Goal: Communication & Community: Ask a question

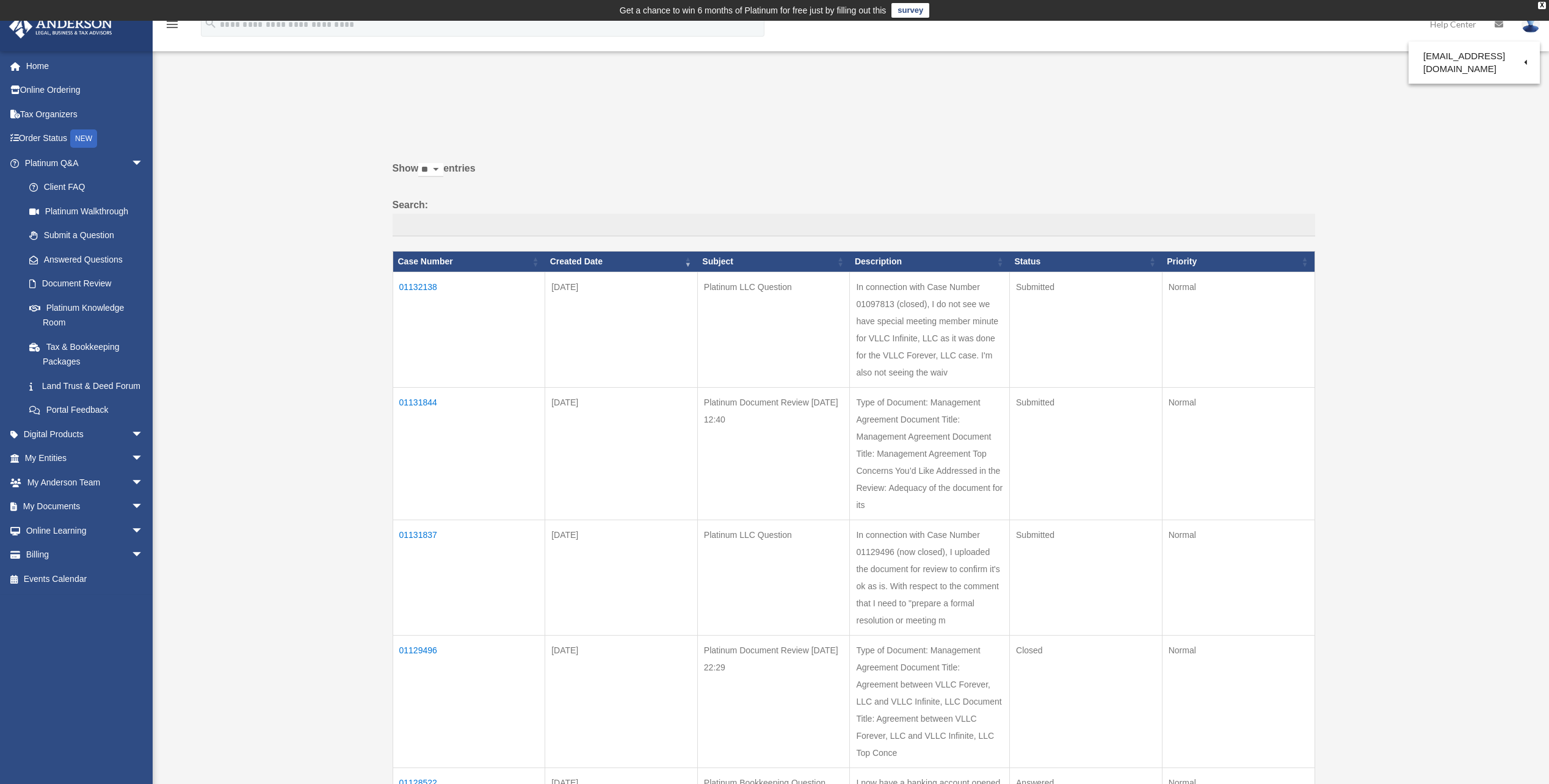
scroll to position [122, 0]
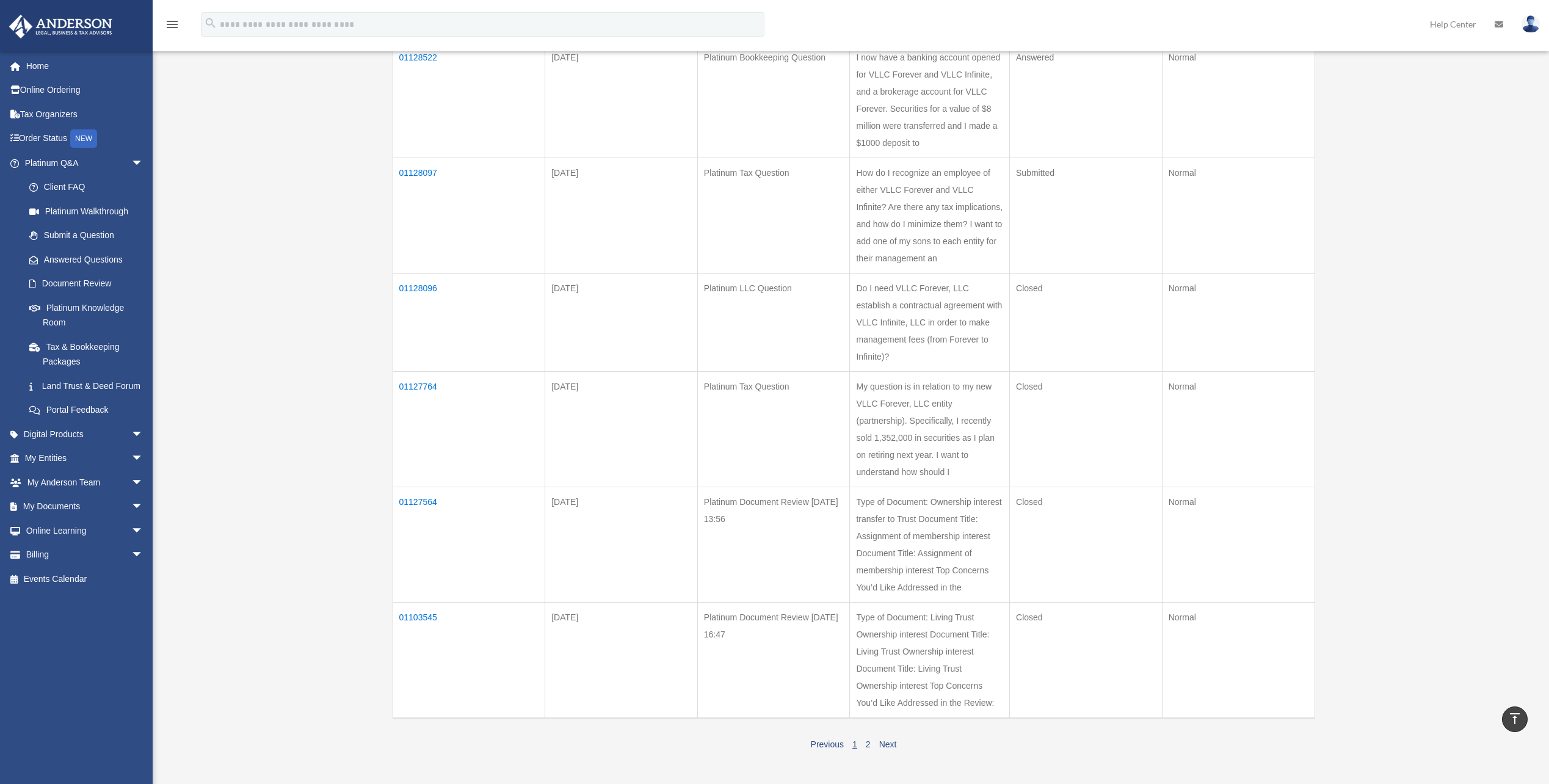
scroll to position [733, 0]
click at [420, 494] on td "01127564" at bounding box center [469, 538] width 153 height 115
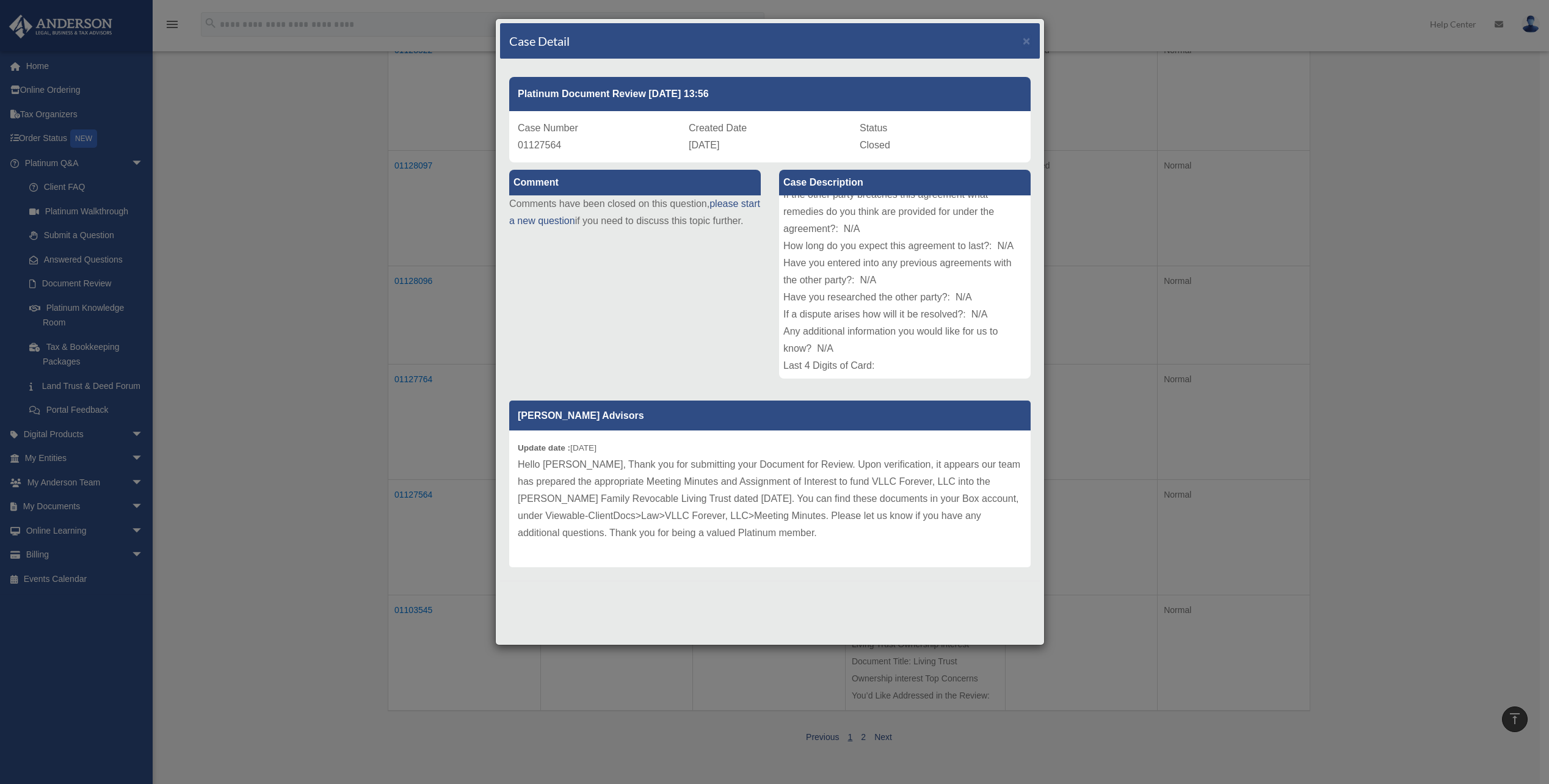
scroll to position [185, 0]
click at [1025, 39] on span "×" at bounding box center [1027, 40] width 8 height 14
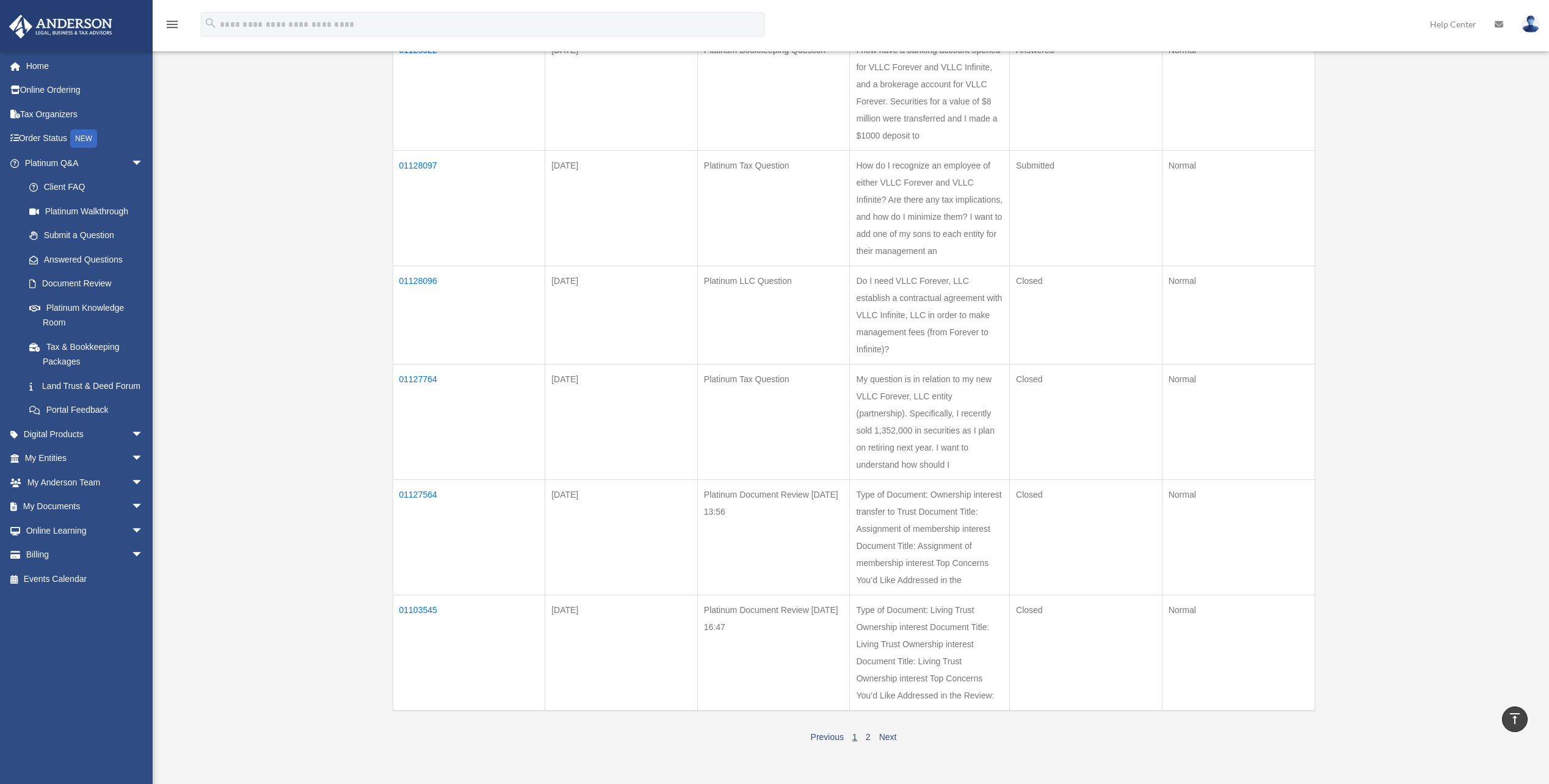
click at [437, 493] on td "01127564" at bounding box center [469, 538] width 153 height 115
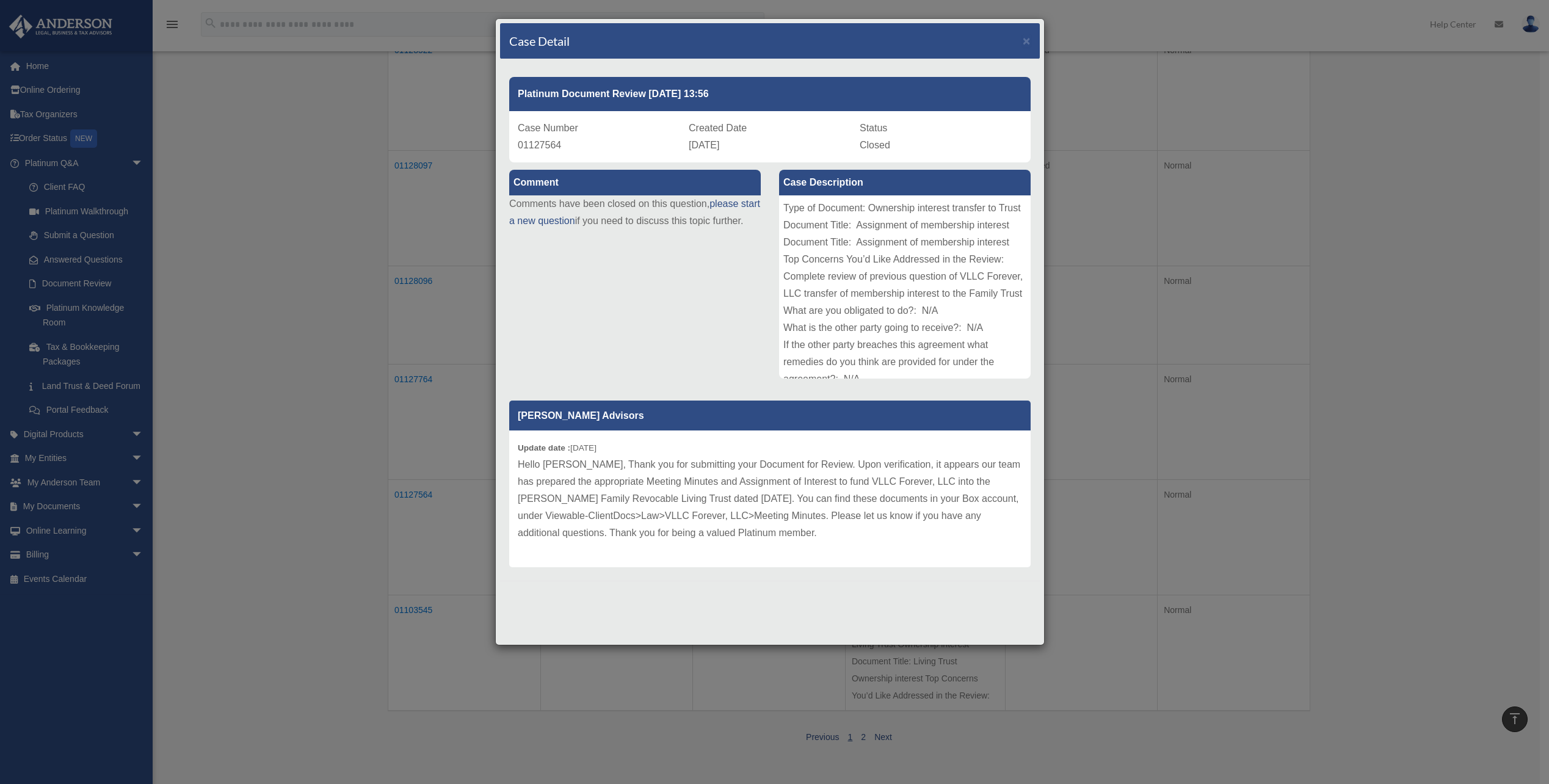
click at [332, 249] on div "Case Detail × Platinum Document Review 09/29/2025 13:56 Case Number 01127564 Cr…" at bounding box center [774, 392] width 1549 height 784
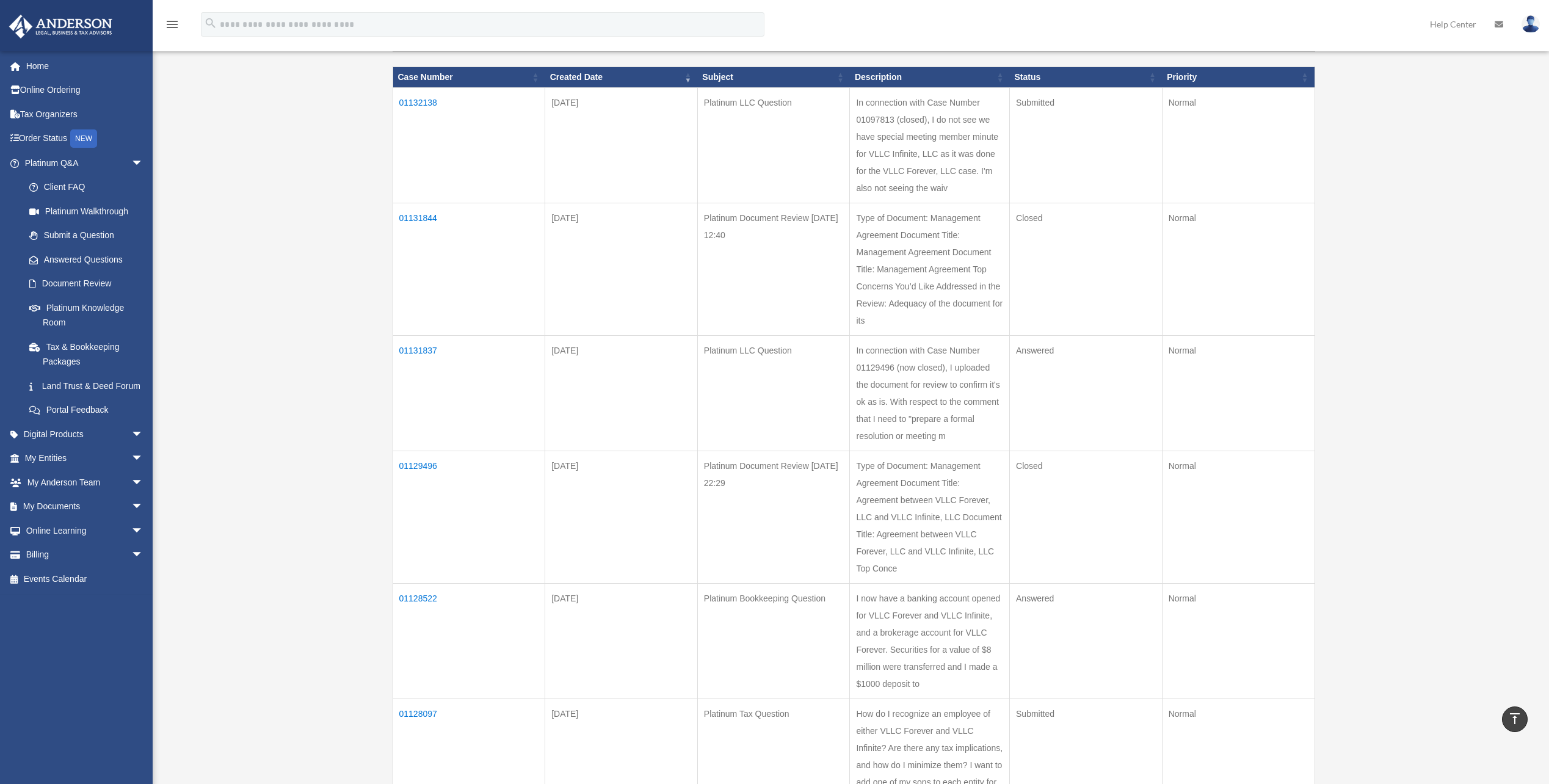
scroll to position [183, 0]
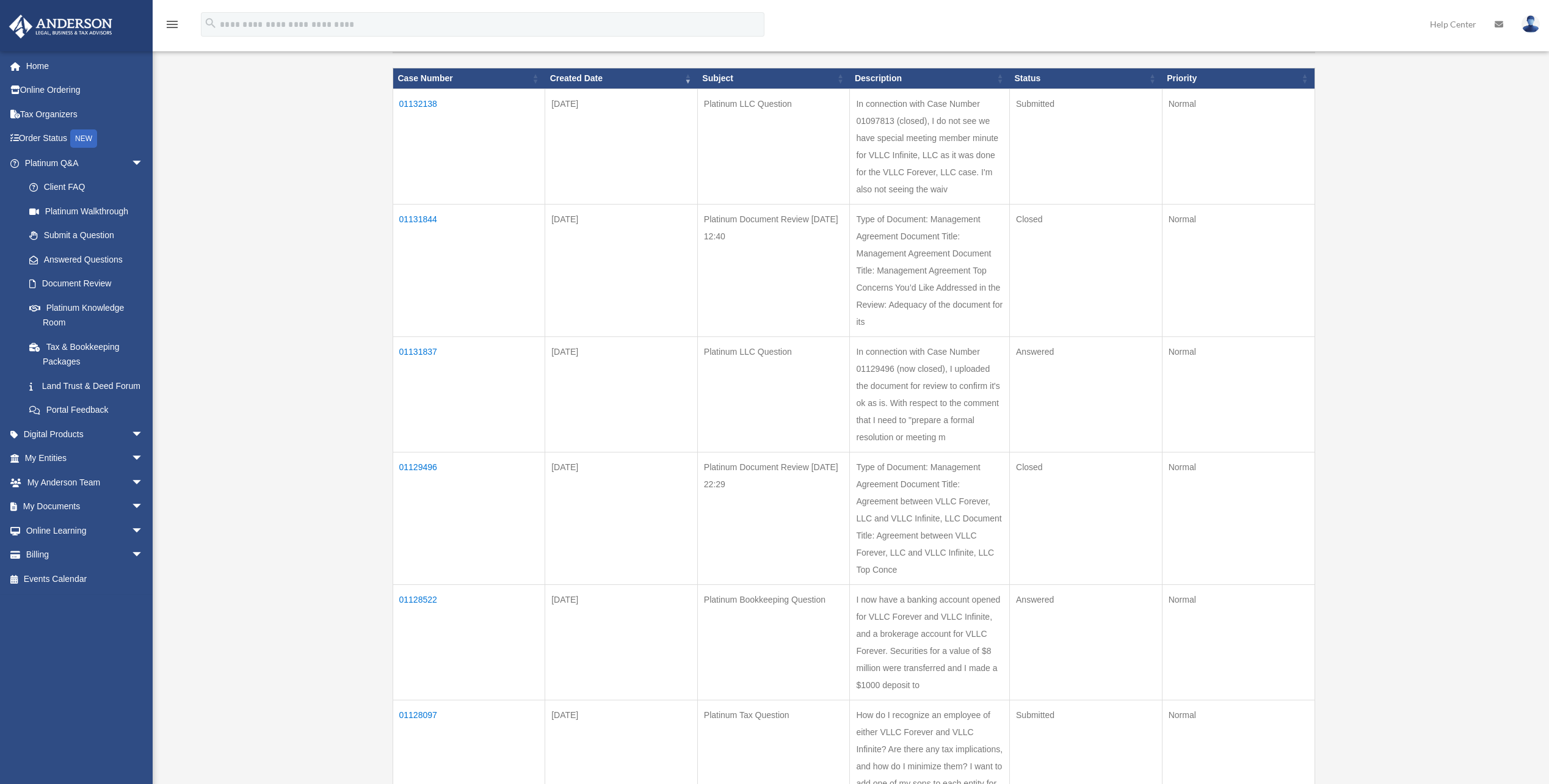
click at [420, 219] on td "01131844" at bounding box center [469, 270] width 153 height 133
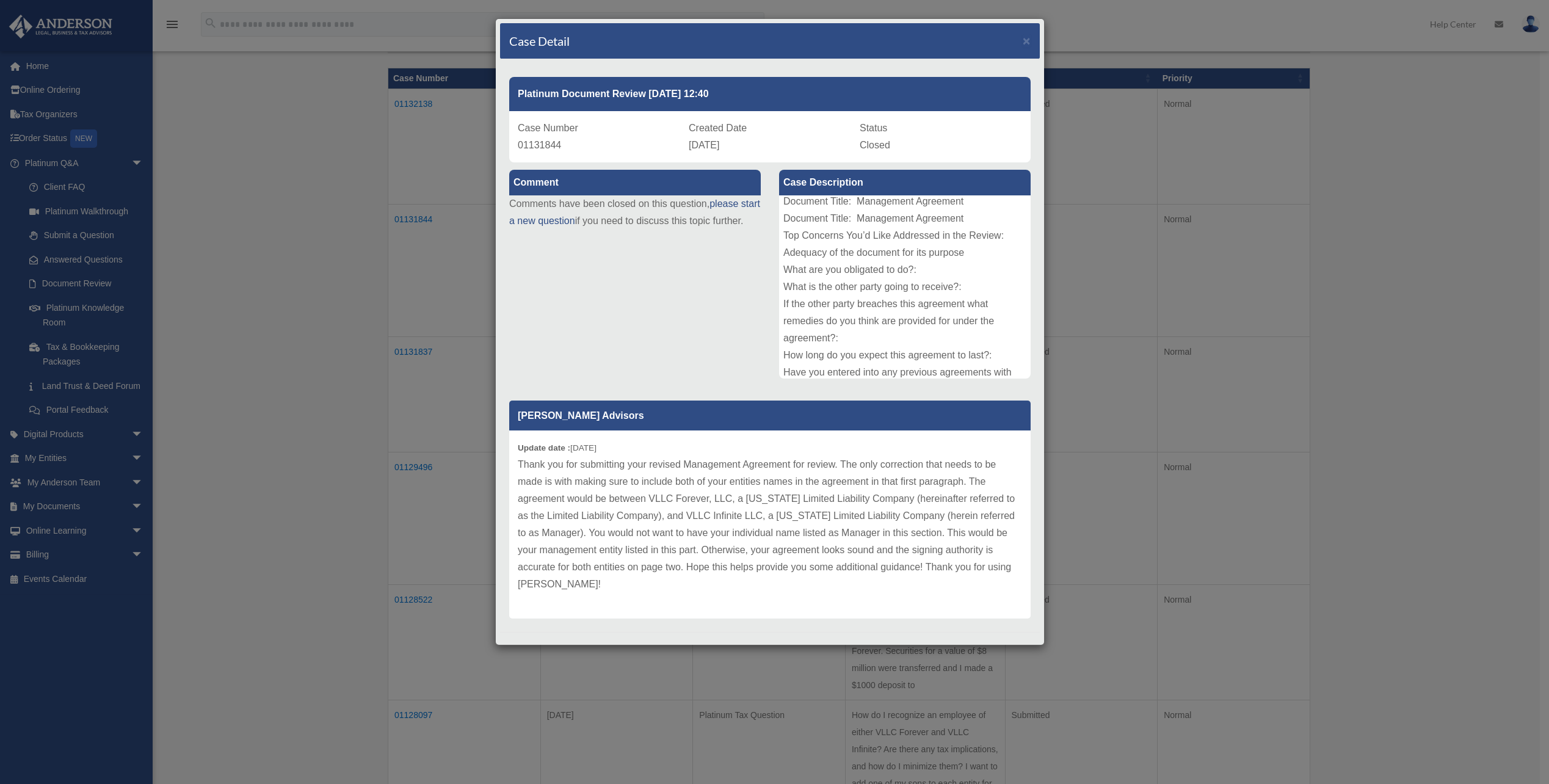
scroll to position [28, 0]
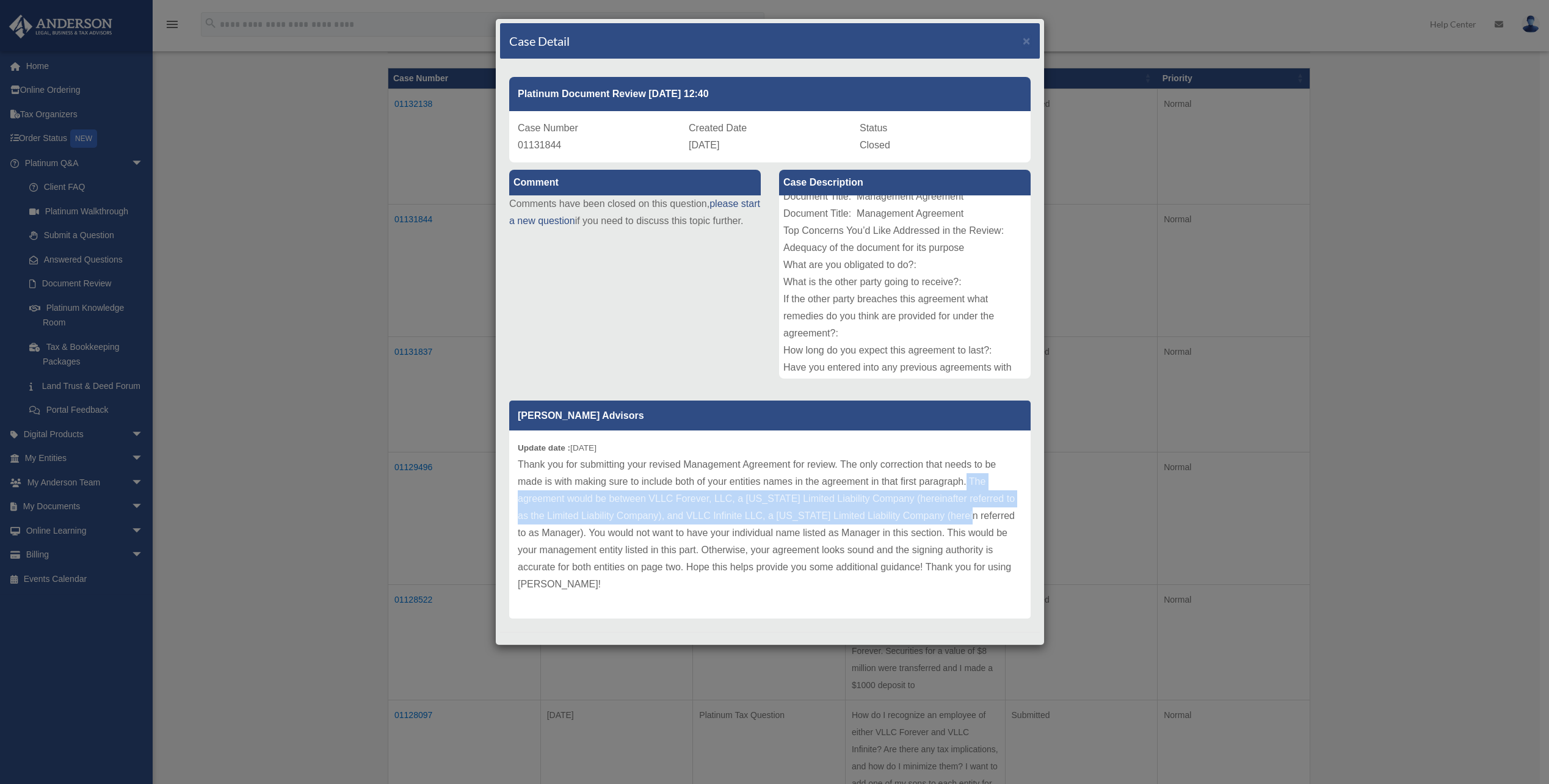
drag, startPoint x: 967, startPoint y: 481, endPoint x: 971, endPoint y: 507, distance: 26.3
click at [971, 507] on p "Thank you for submitting your revised Management Agreement for review. The only…" at bounding box center [770, 525] width 504 height 137
click at [1030, 46] on span "×" at bounding box center [1027, 40] width 8 height 14
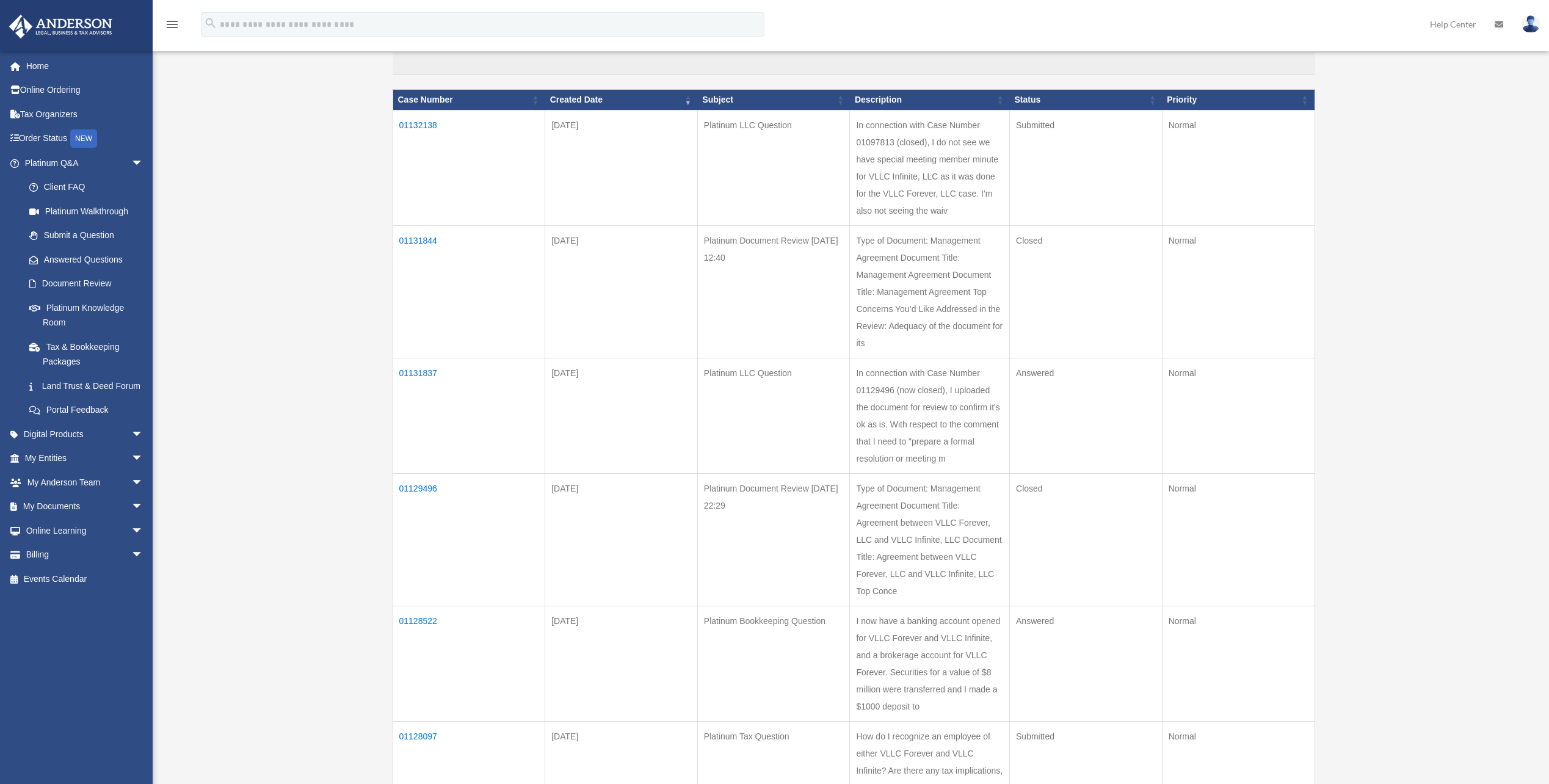
scroll to position [183, 0]
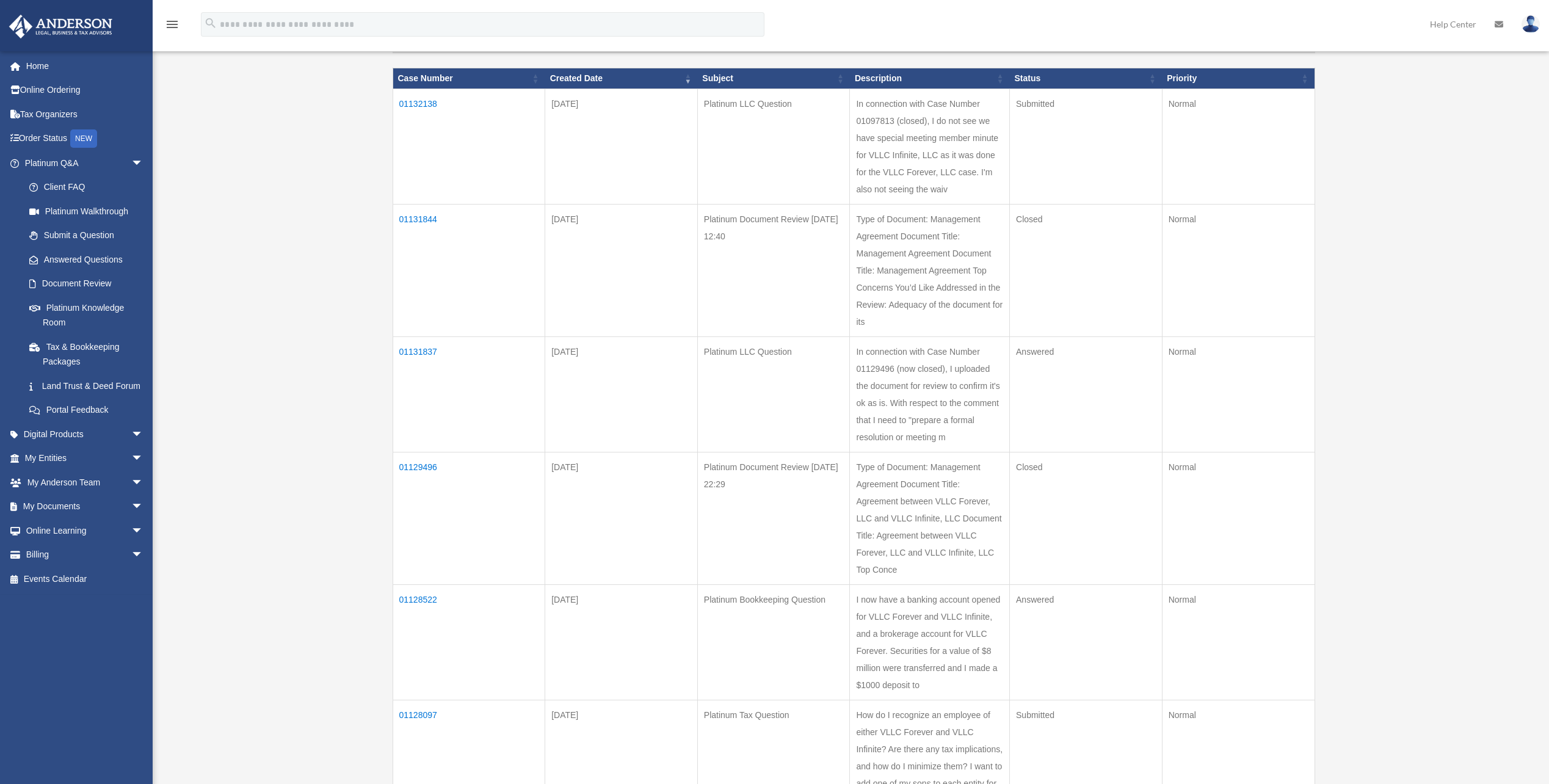
click at [422, 347] on td "01131837" at bounding box center [469, 394] width 153 height 115
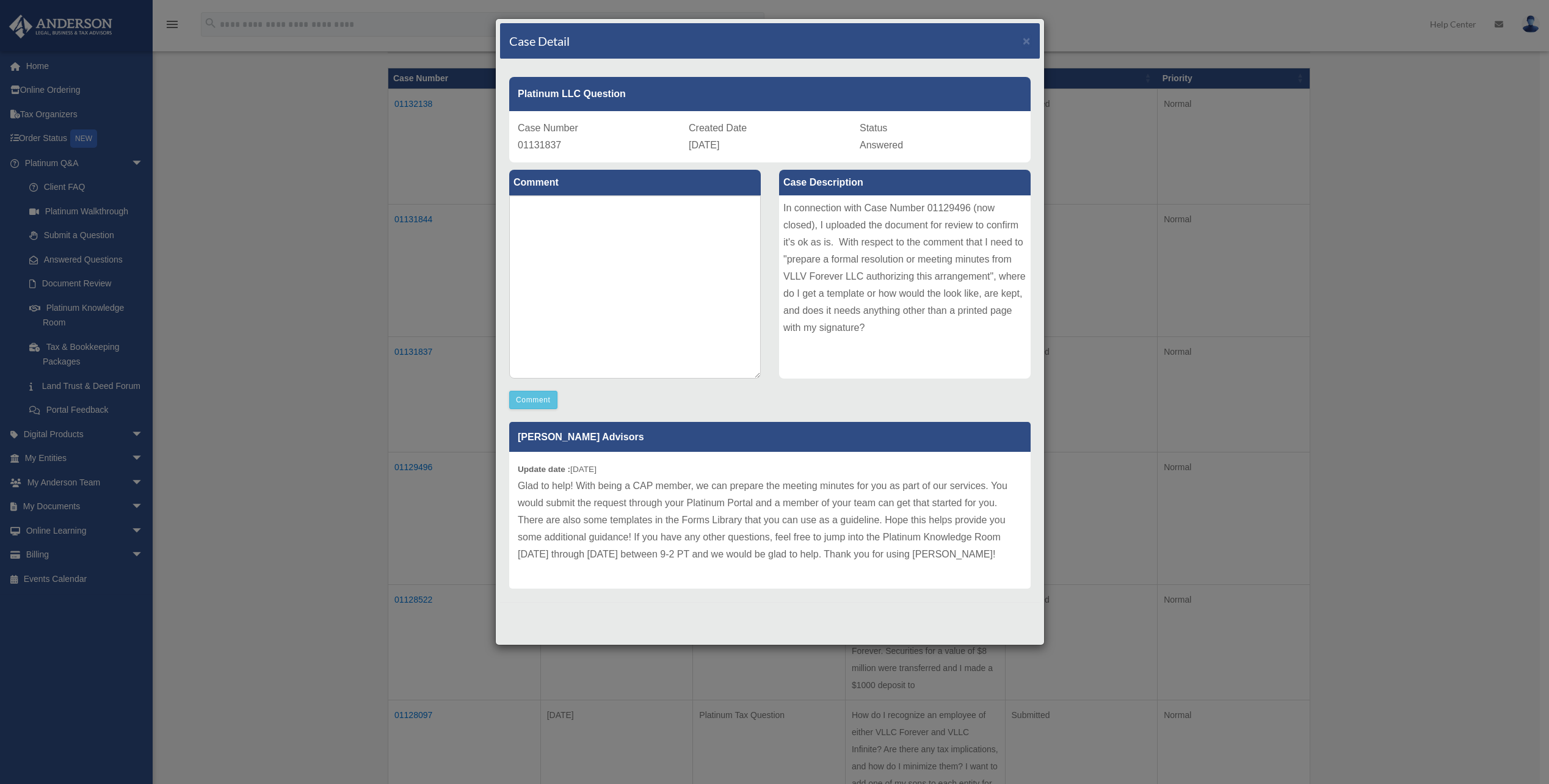
click at [555, 143] on span "01131837" at bounding box center [539, 145] width 43 height 11
click at [555, 142] on span "01131837" at bounding box center [539, 145] width 43 height 11
copy span "01131837"
click at [957, 209] on div "In connection with Case Number 01129496 (now closed), I uploaded the document f…" at bounding box center [905, 286] width 251 height 183
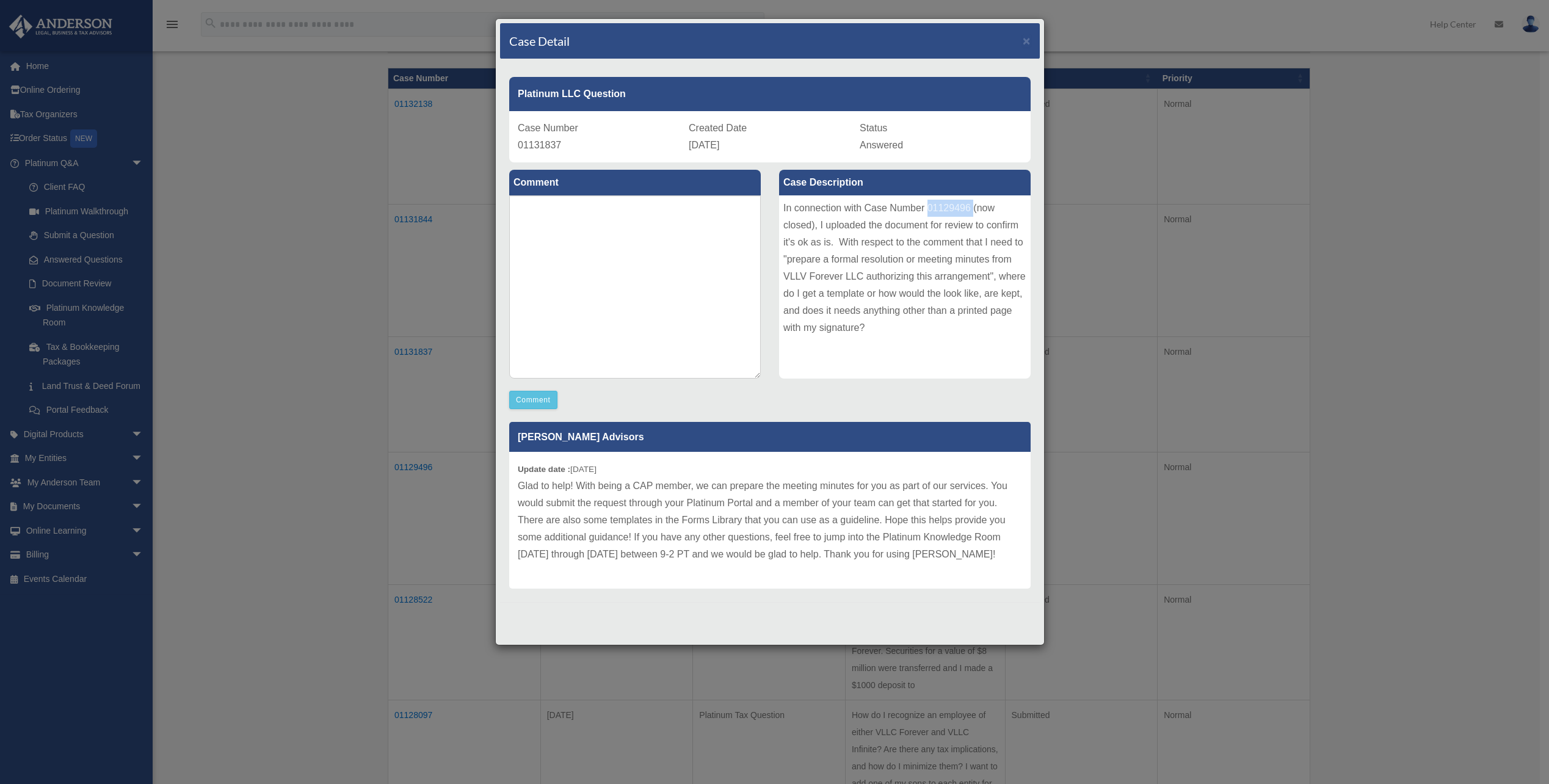
copy div "01129496"
click at [286, 379] on div "Case Detail × Platinum LLC Question Case Number 01131837 Created Date October 2…" at bounding box center [774, 392] width 1549 height 784
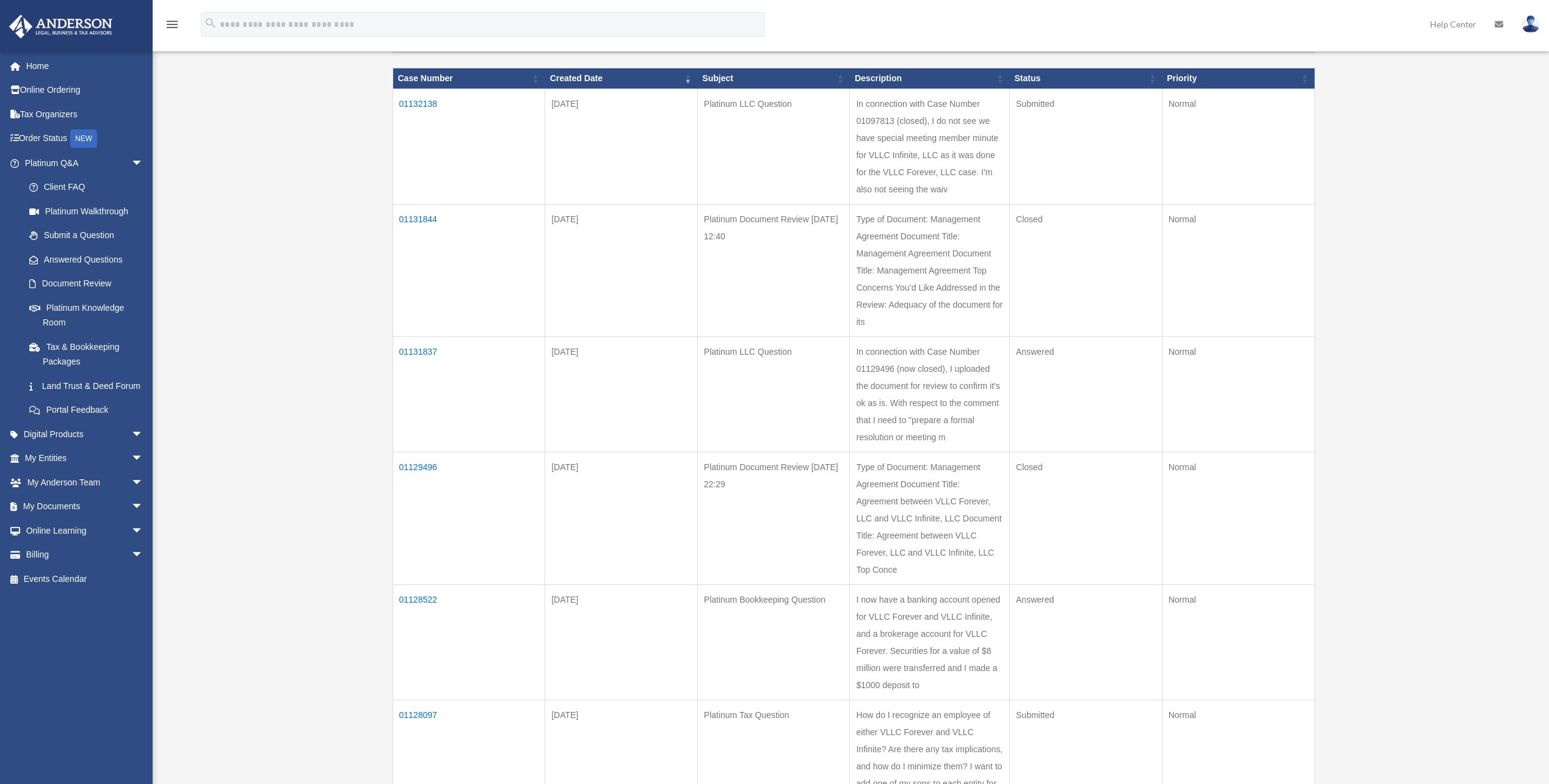
click at [415, 468] on td "01129496" at bounding box center [469, 518] width 153 height 133
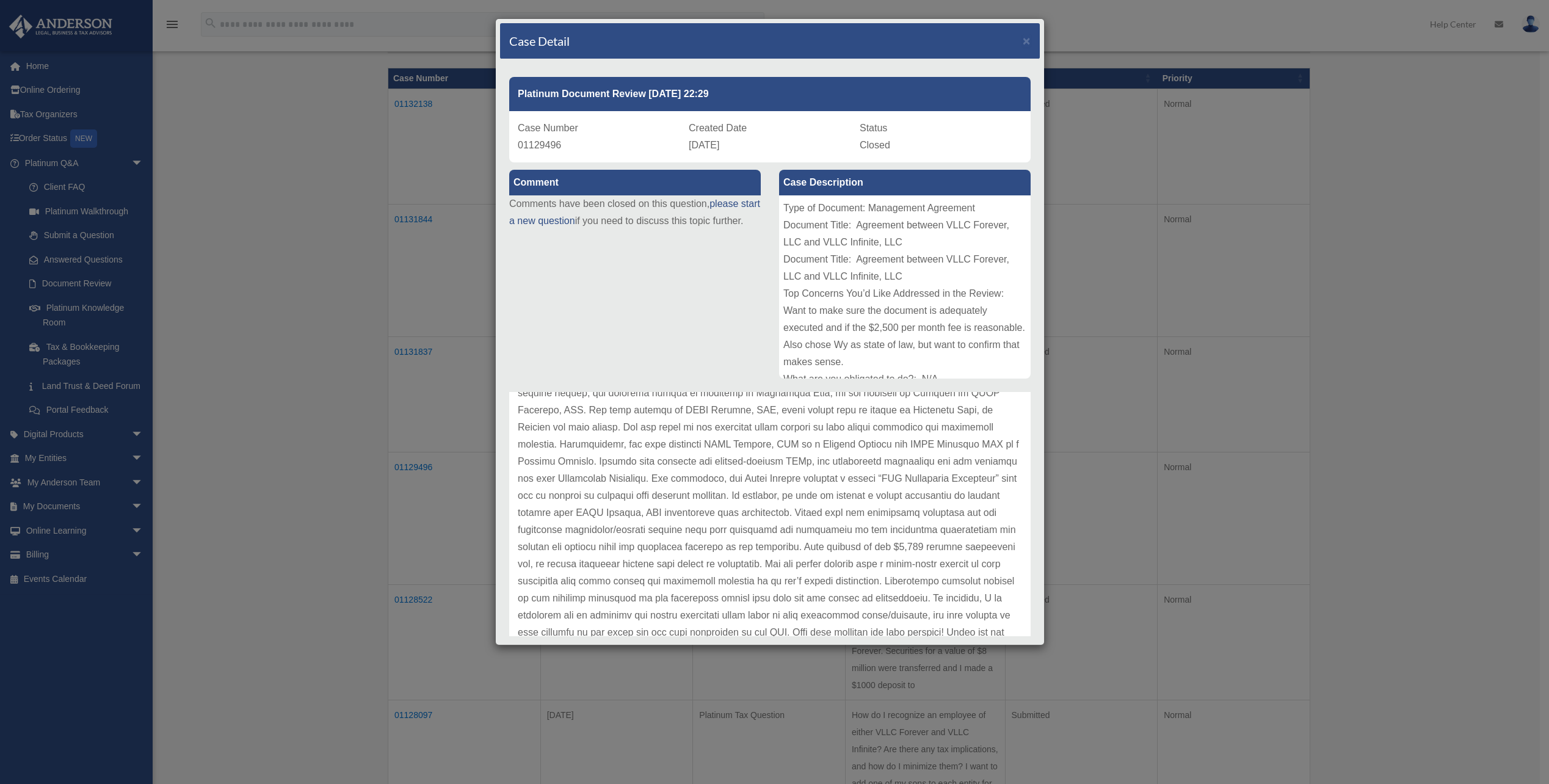
scroll to position [150, 0]
drag, startPoint x: 915, startPoint y: 502, endPoint x: 704, endPoint y: 497, distance: 211.1
click at [704, 497] on p at bounding box center [770, 477] width 504 height 342
click at [1023, 41] on span "×" at bounding box center [1027, 40] width 8 height 14
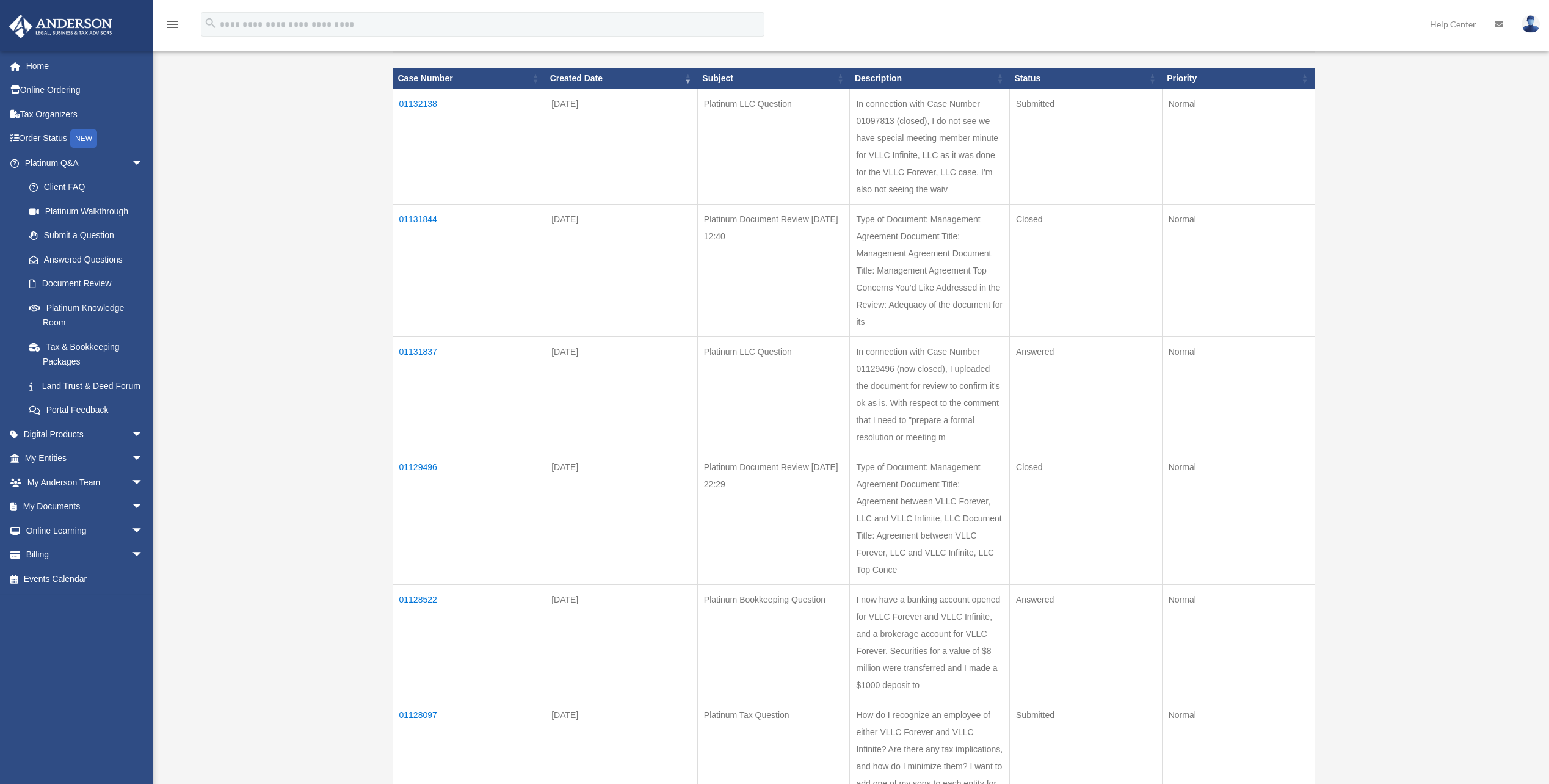
click at [417, 350] on td "01131837" at bounding box center [469, 394] width 153 height 115
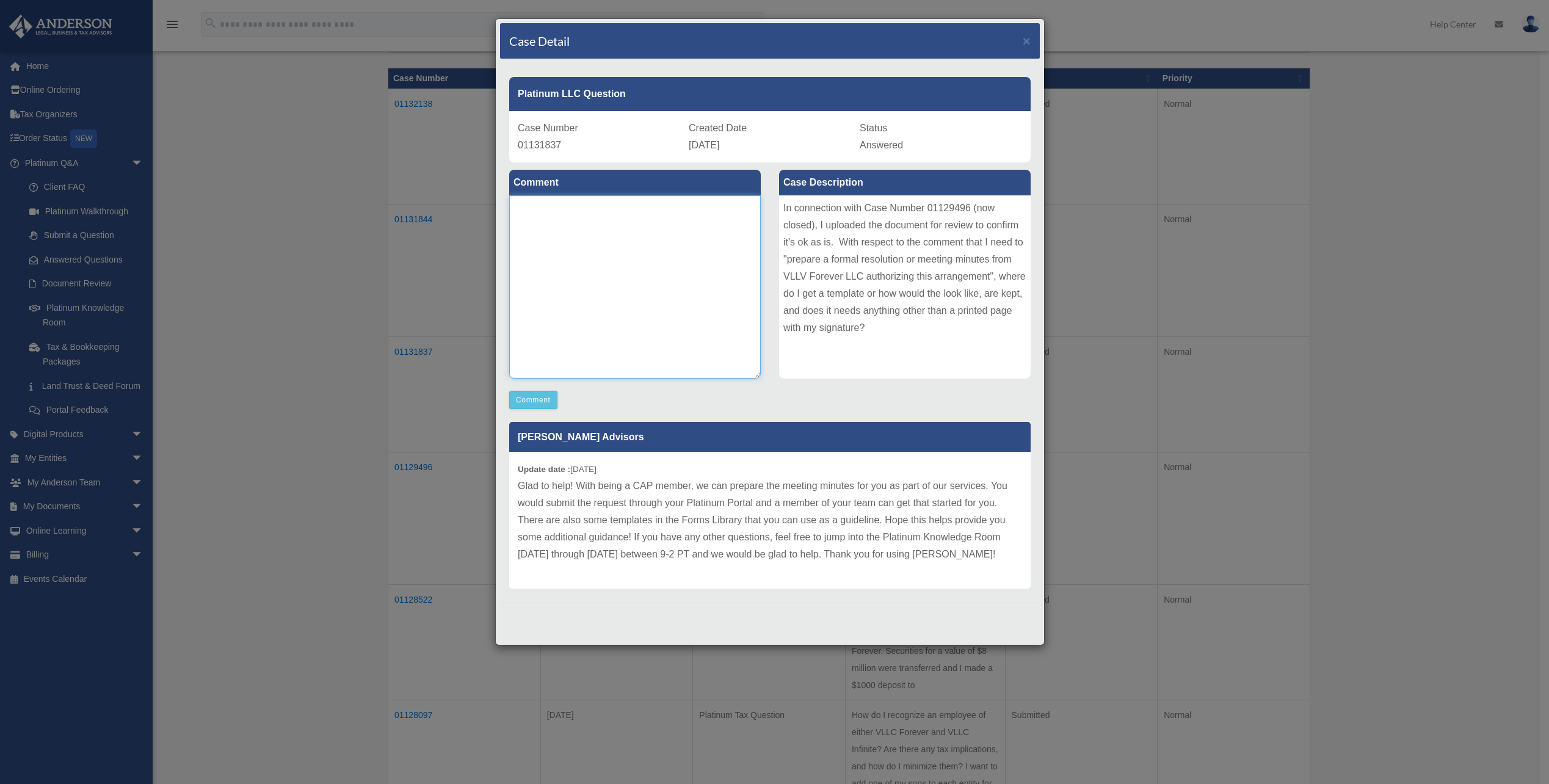
click at [652, 242] on textarea at bounding box center [635, 286] width 251 height 183
type textarea "*"
drag, startPoint x: 623, startPoint y: 242, endPoint x: 517, endPoint y: 236, distance: 106.2
click at [515, 229] on textarea "**********" at bounding box center [635, 286] width 251 height 183
type textarea "**********"
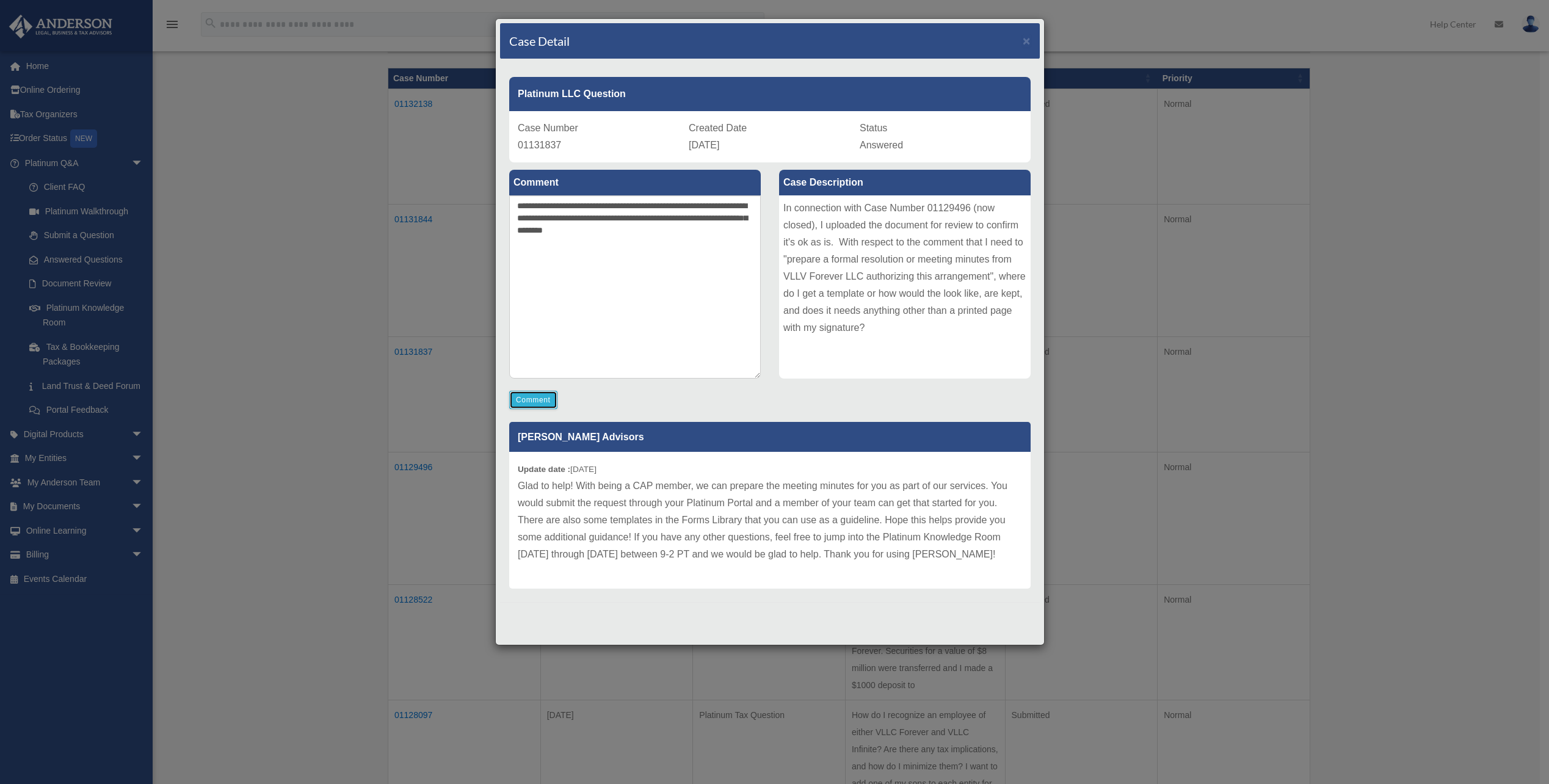
click at [541, 394] on button "Comment" at bounding box center [533, 399] width 48 height 19
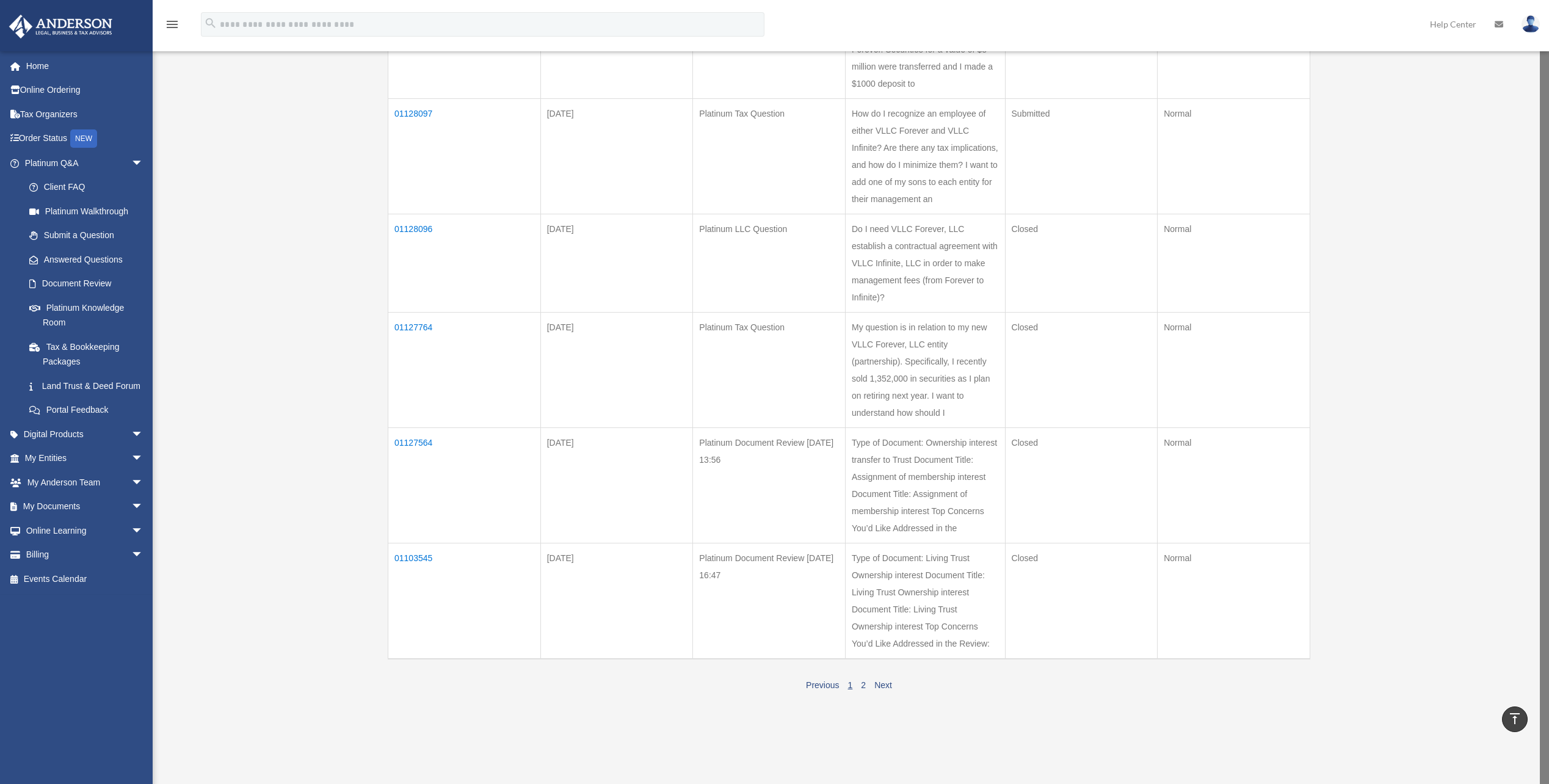
scroll to position [794, 0]
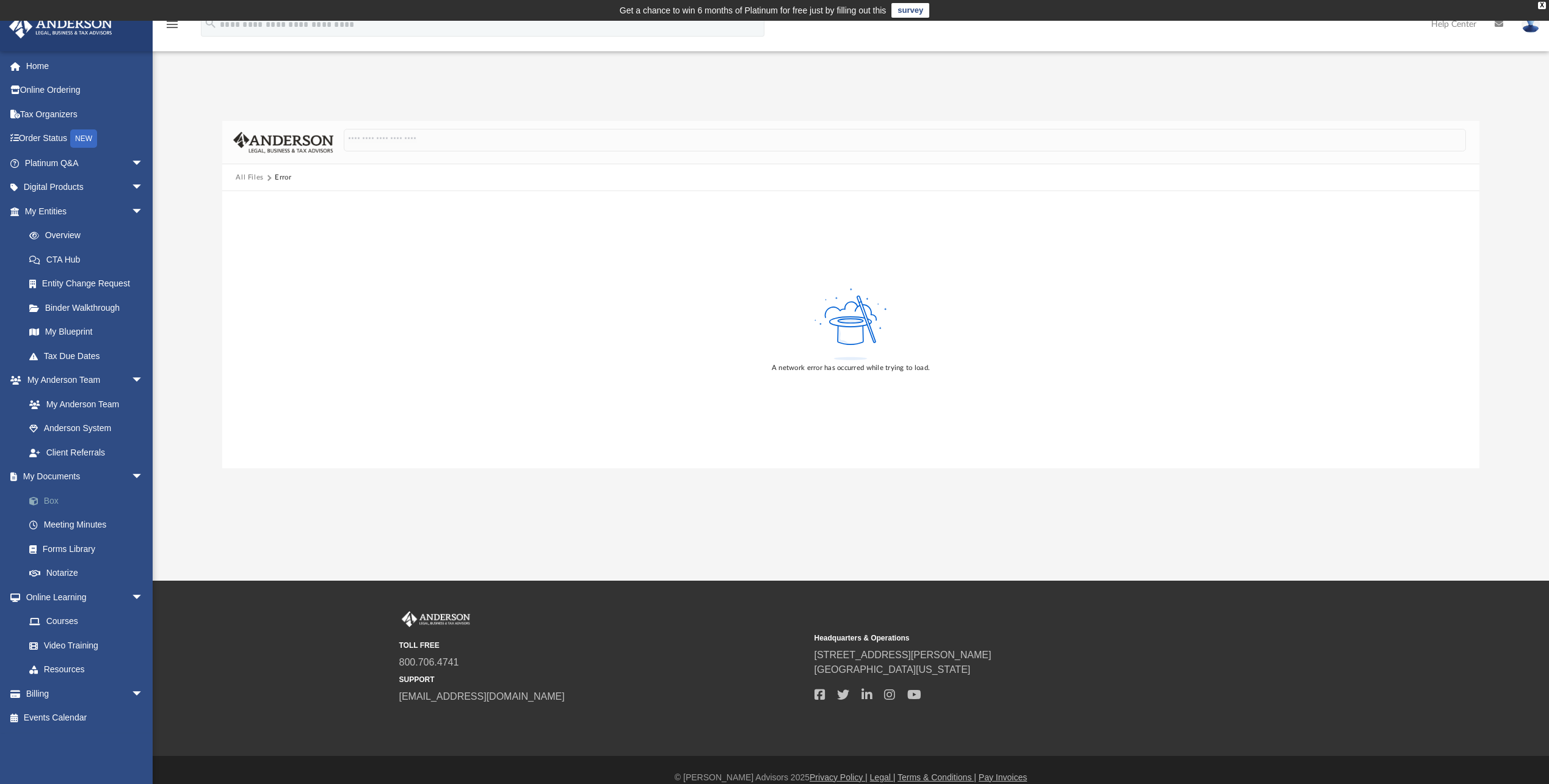
click at [46, 499] on link "Box" at bounding box center [89, 500] width 145 height 24
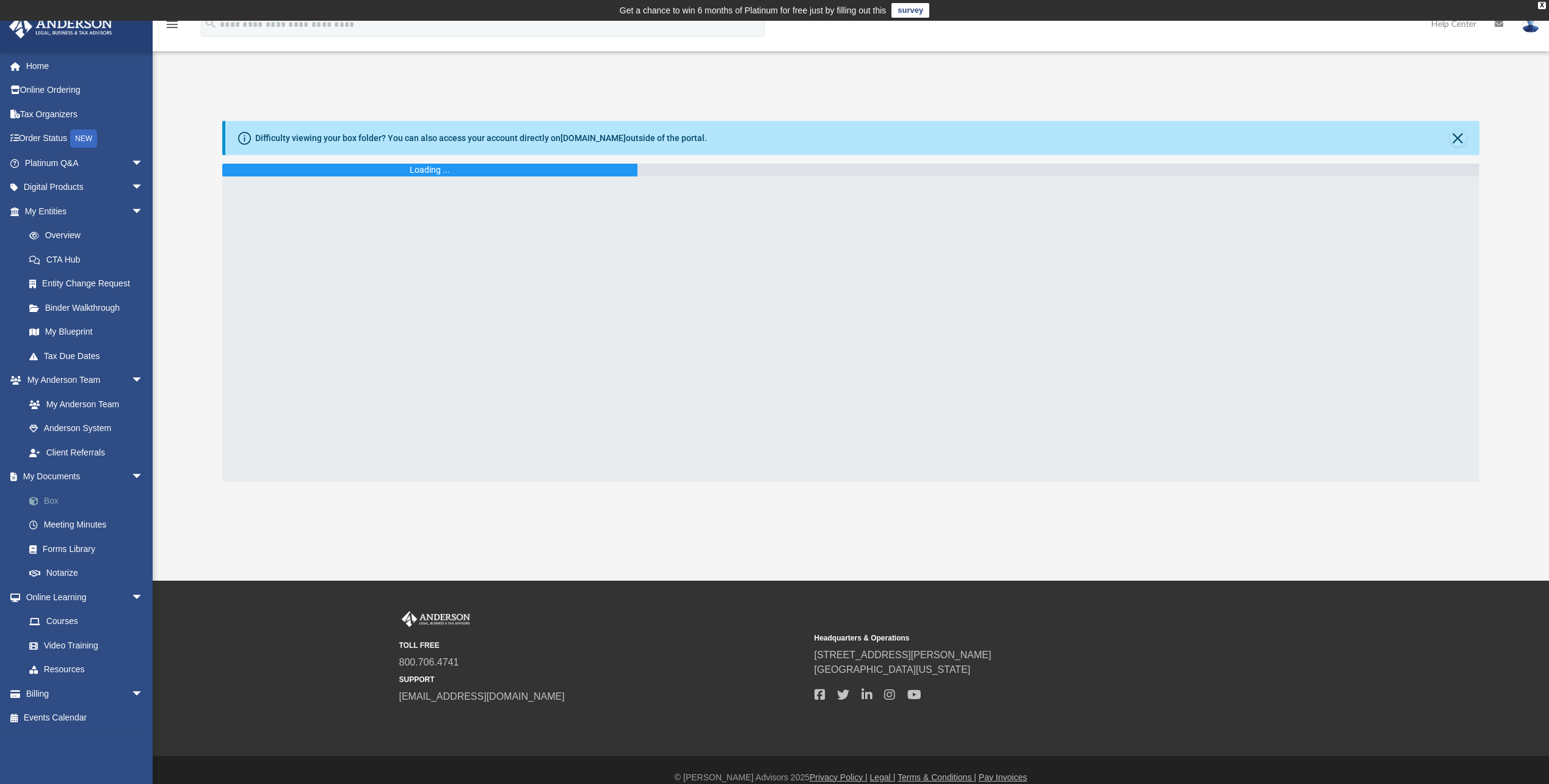
click at [53, 500] on link "Box" at bounding box center [89, 500] width 145 height 24
click at [74, 163] on link "Platinum Q&A arrow_drop_down" at bounding box center [85, 163] width 153 height 24
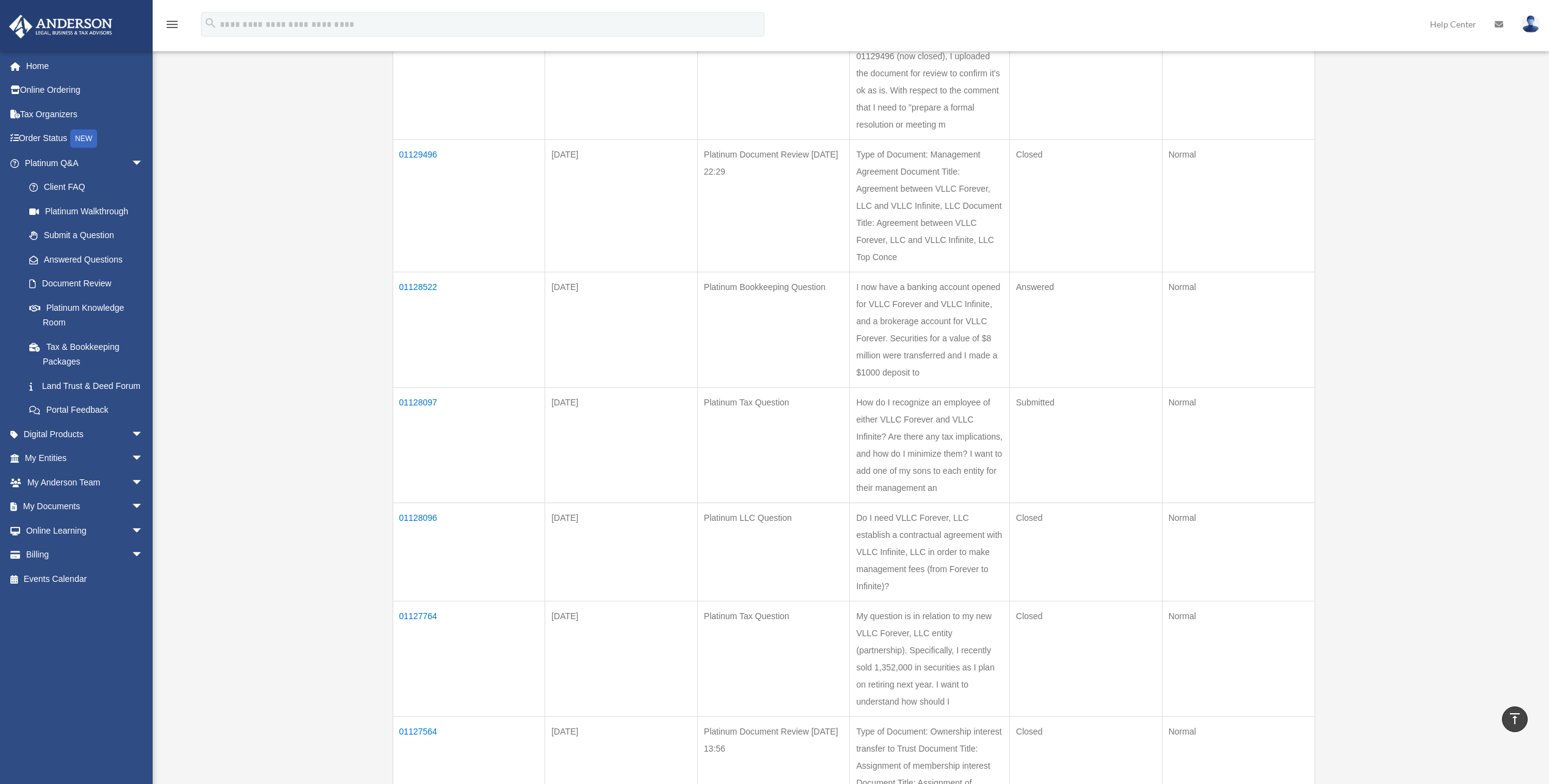
scroll to position [509, 0]
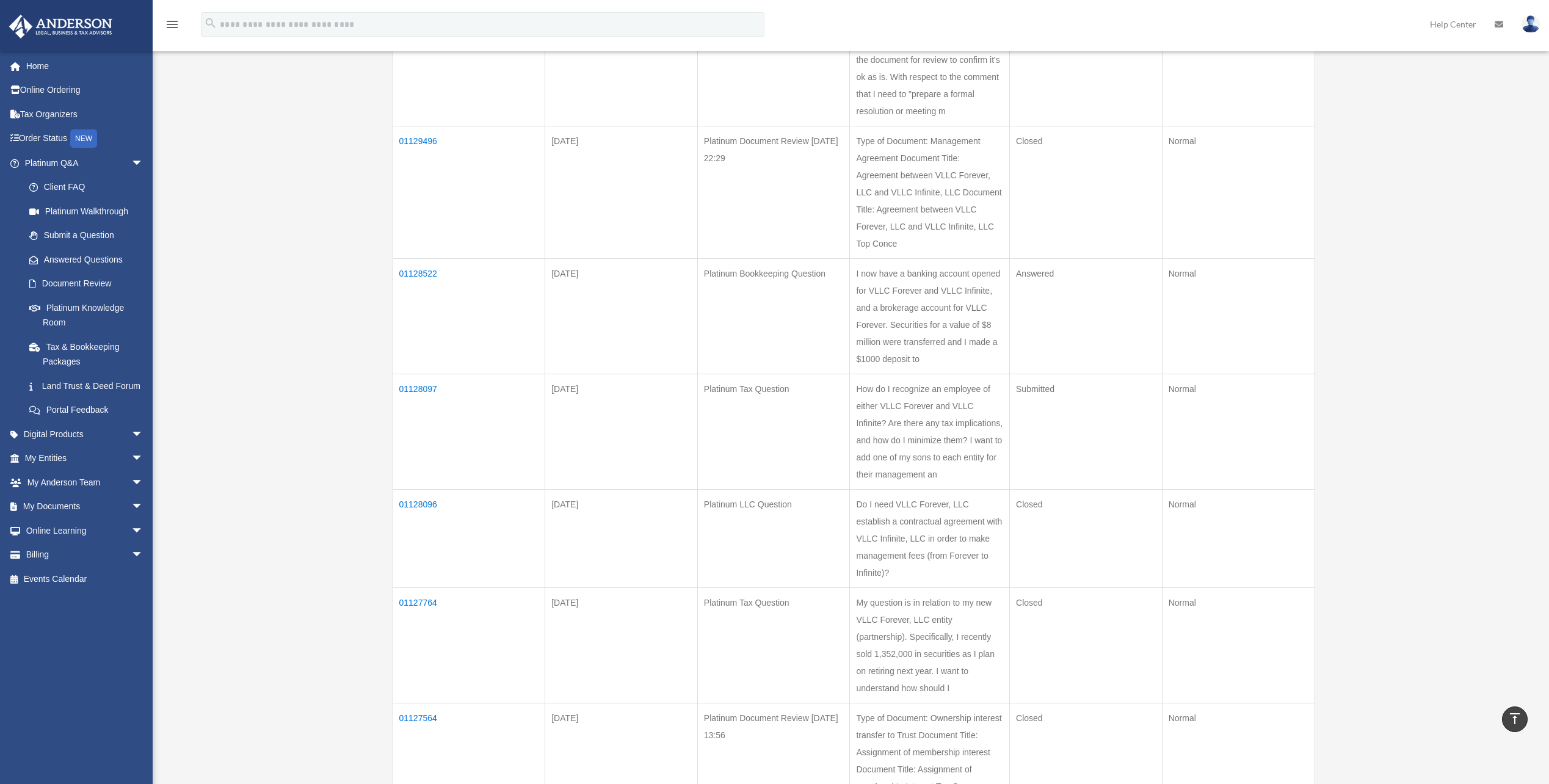
drag, startPoint x: 464, startPoint y: 721, endPoint x: 397, endPoint y: 716, distance: 67.2
click at [397, 716] on td "01127564" at bounding box center [469, 761] width 153 height 115
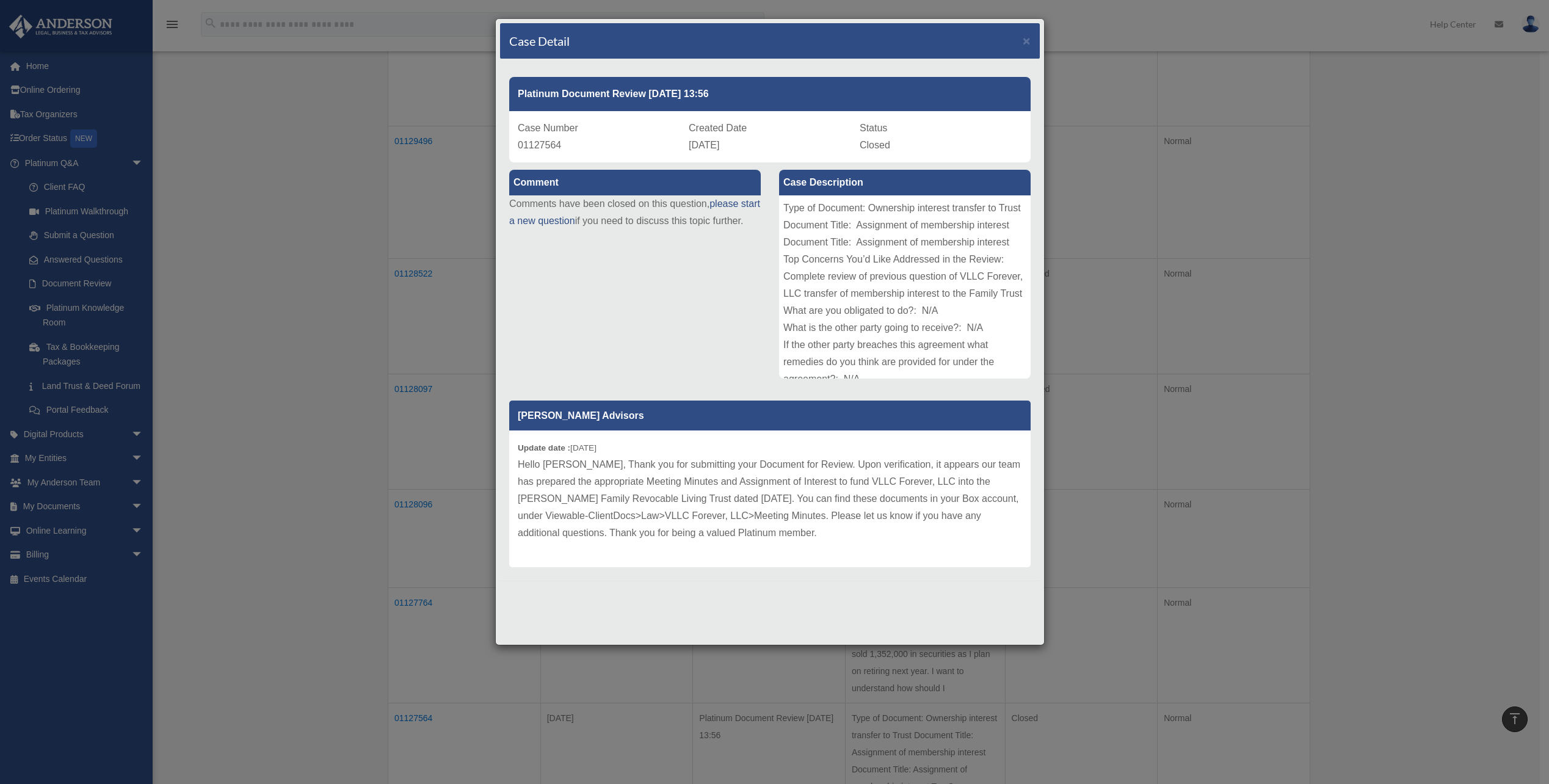
copy td "01127564"
click at [422, 718] on div "Case Detail × Platinum Document Review 09/29/2025 13:56 Case Number 01127564 Cr…" at bounding box center [774, 392] width 1549 height 784
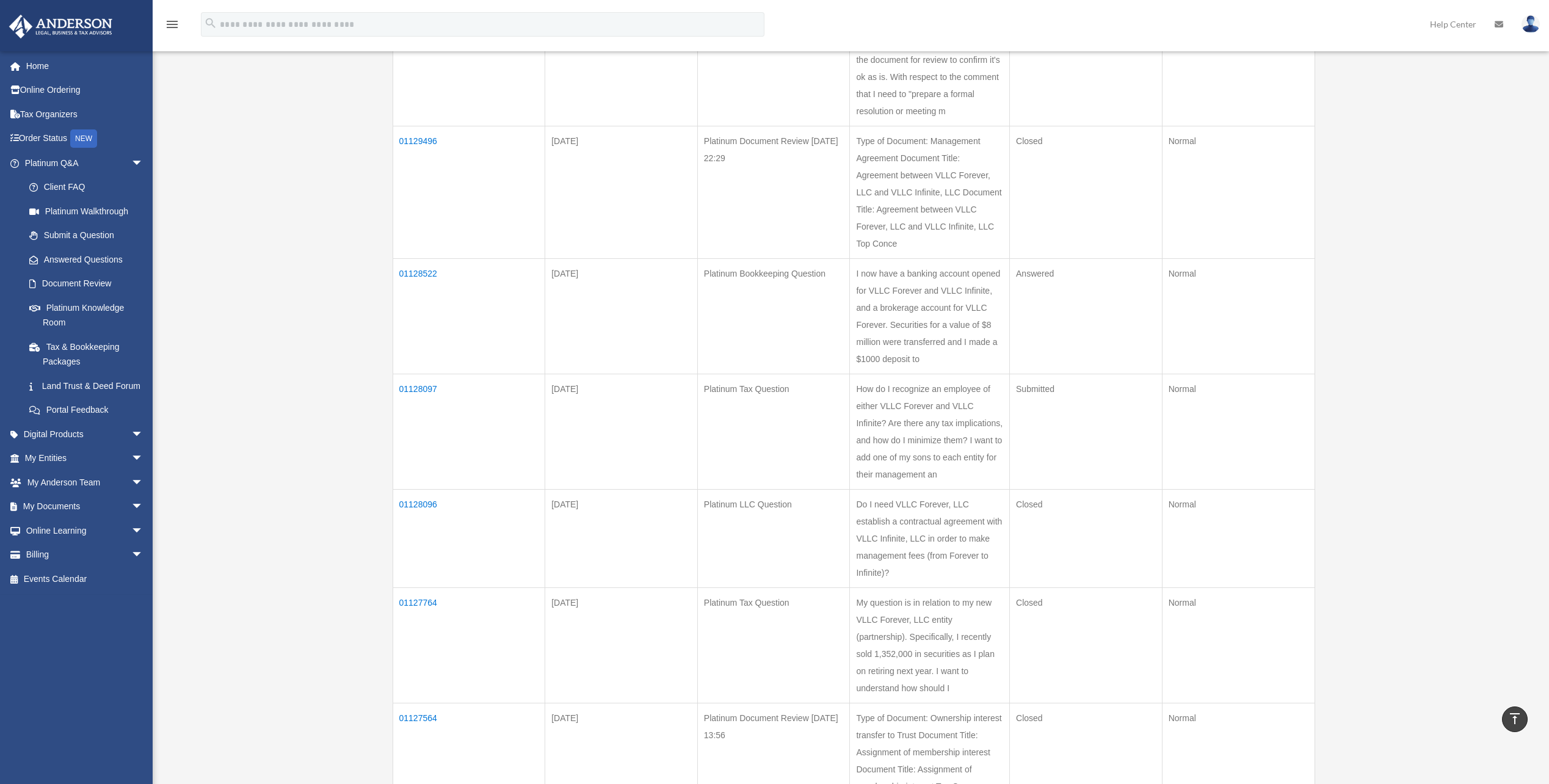
click at [433, 717] on td "01127564" at bounding box center [469, 761] width 153 height 115
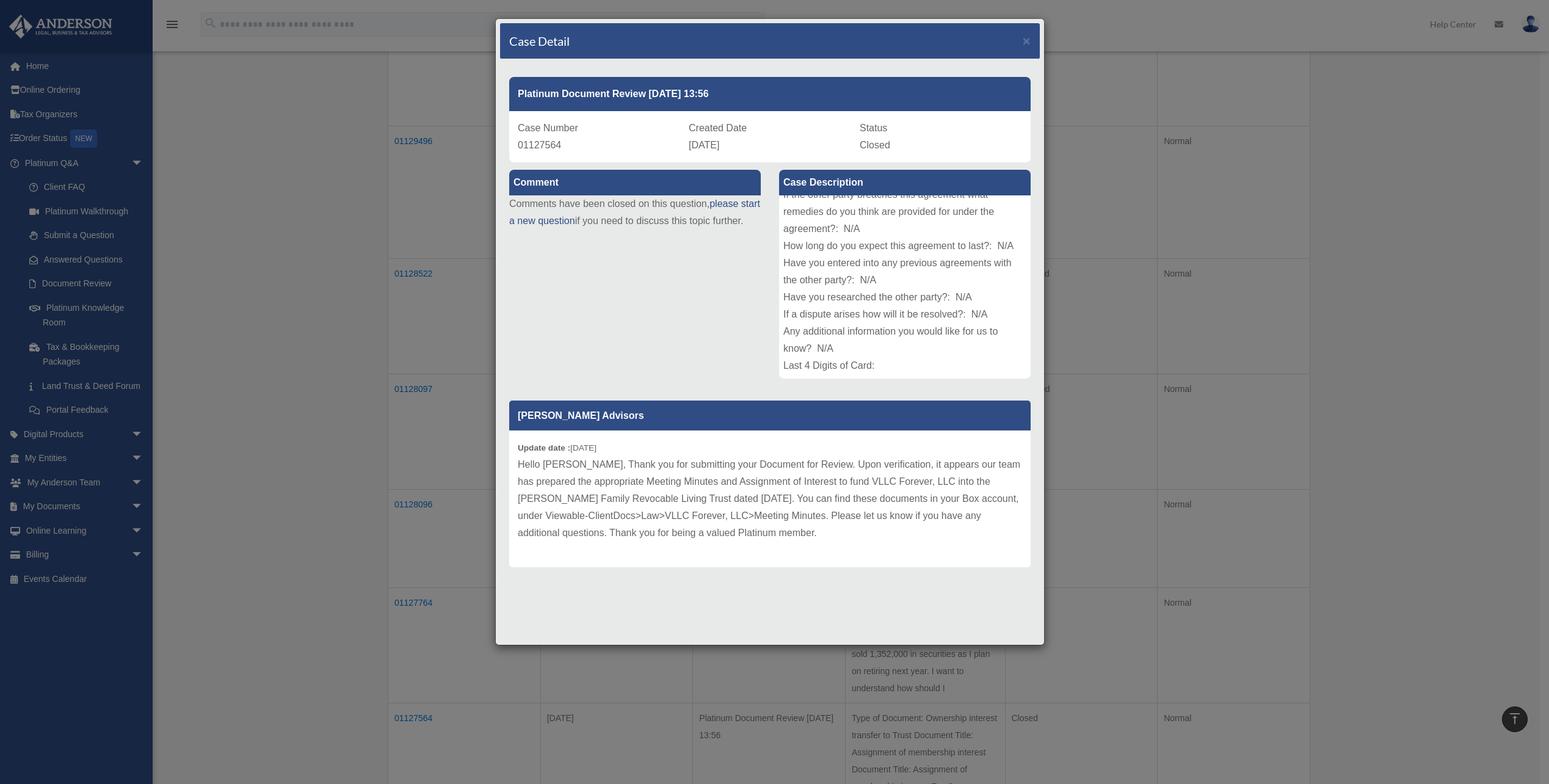
scroll to position [165, 0]
click at [569, 215] on p "Comments have been closed on this question, please start a new question if you …" at bounding box center [635, 212] width 251 height 34
click at [569, 219] on link "please start a new question" at bounding box center [635, 212] width 251 height 28
click at [541, 216] on link "please start a new question" at bounding box center [635, 212] width 251 height 28
click at [537, 219] on link "please start a new question" at bounding box center [635, 212] width 251 height 28
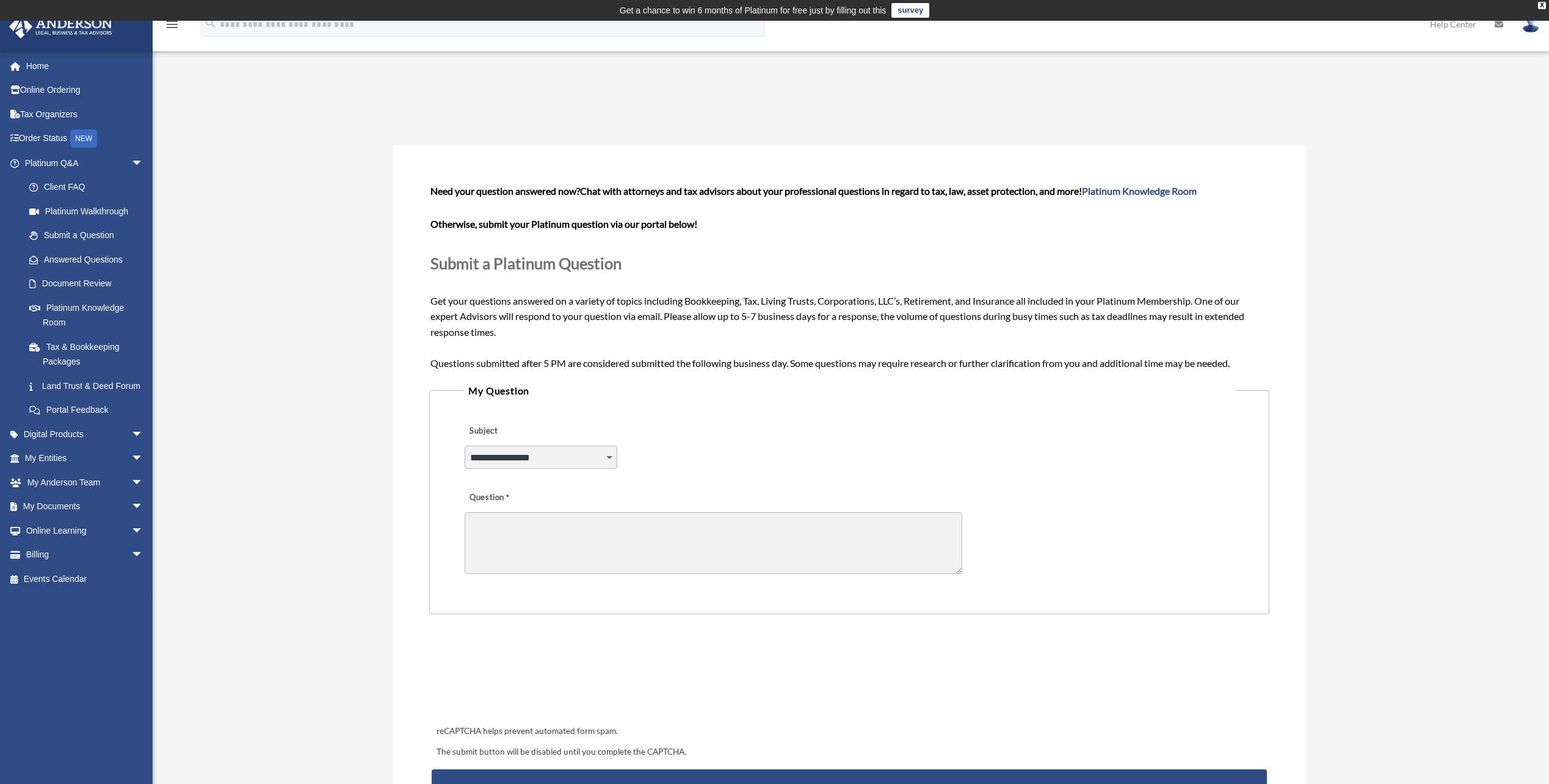
click at [508, 461] on select "**********" at bounding box center [541, 457] width 153 height 24
select select "******"
click at [465, 446] on select "**********" at bounding box center [541, 457] width 153 height 24
click at [574, 542] on textarea "Question" at bounding box center [713, 543] width 498 height 62
paste textarea "*********"
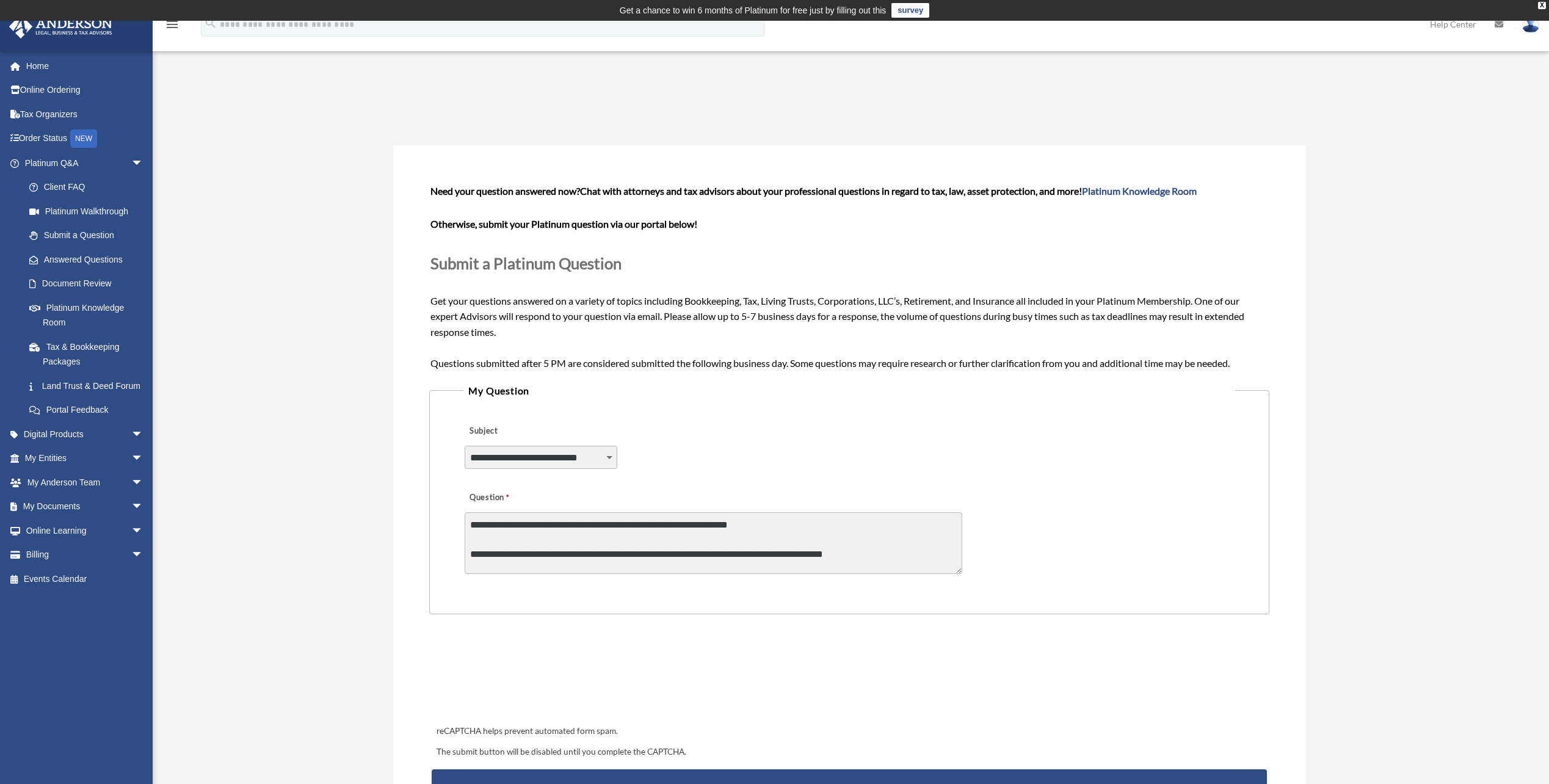
click at [900, 555] on textarea "**********" at bounding box center [713, 543] width 498 height 62
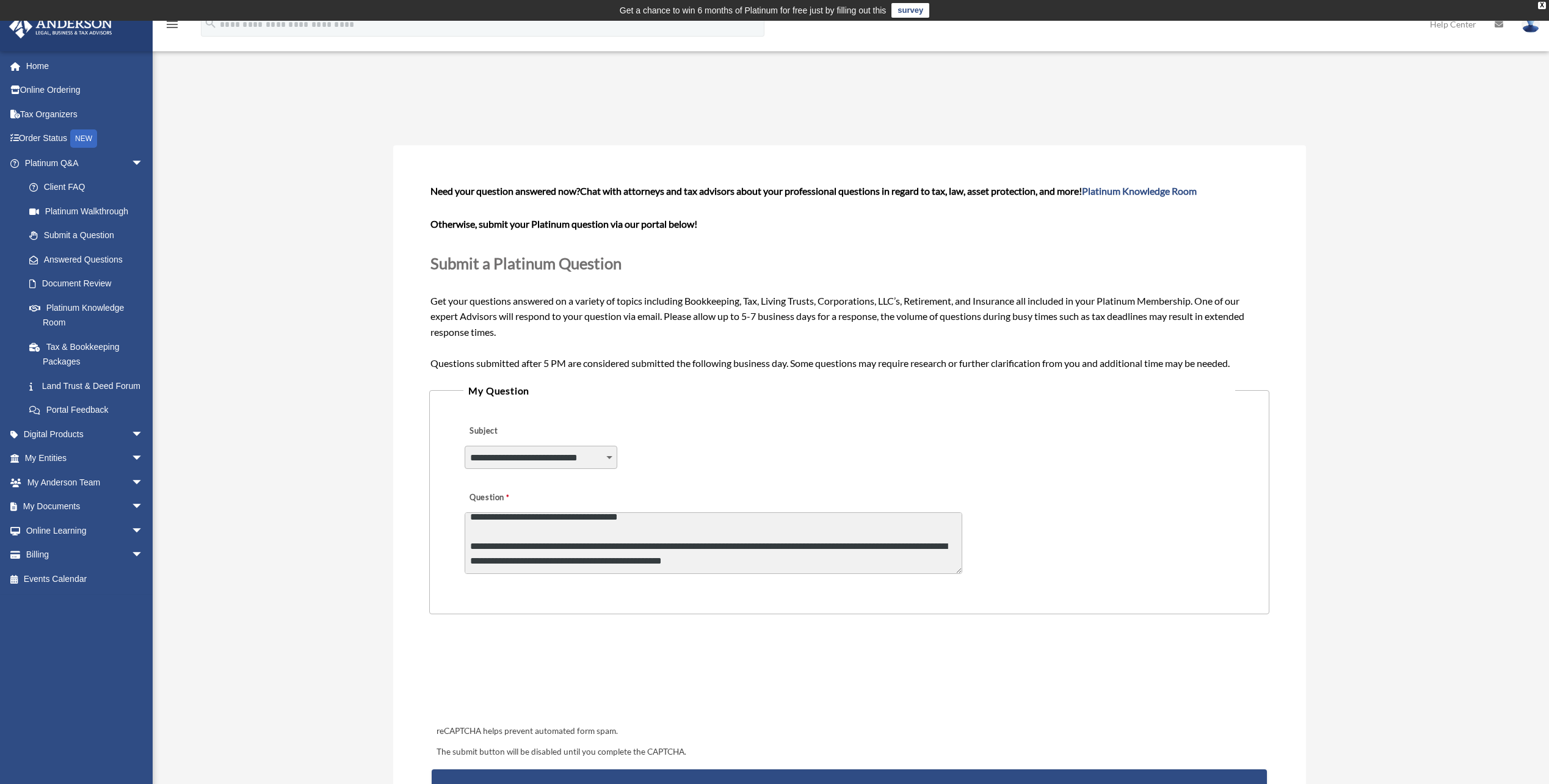
scroll to position [89, 0]
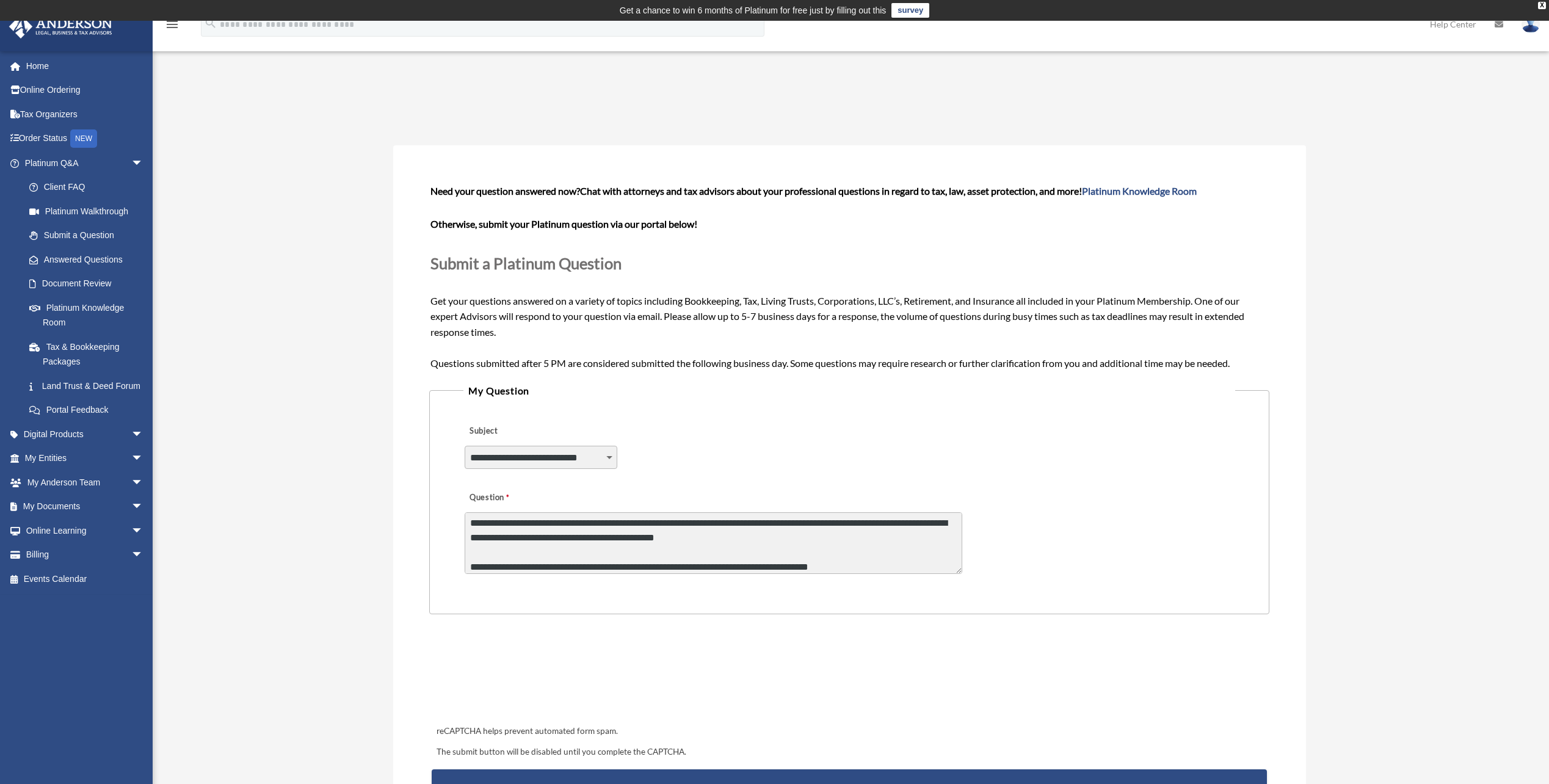
drag, startPoint x: 745, startPoint y: 537, endPoint x: 670, endPoint y: 534, distance: 75.1
click at [670, 534] on textarea "**********" at bounding box center [713, 543] width 498 height 62
click at [840, 566] on textarea "**********" at bounding box center [713, 543] width 498 height 62
paste textarea "**********"
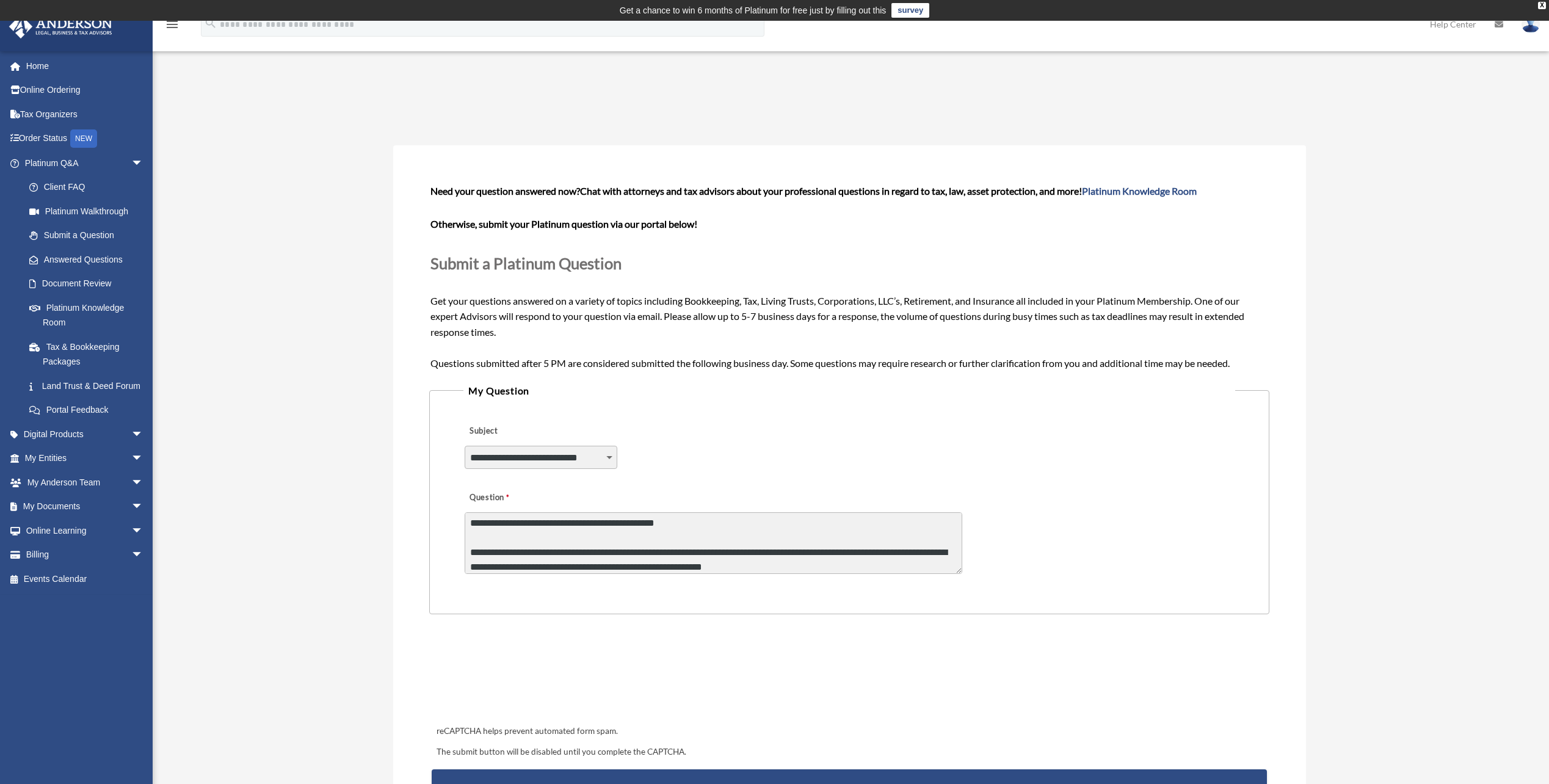
type textarea "**********"
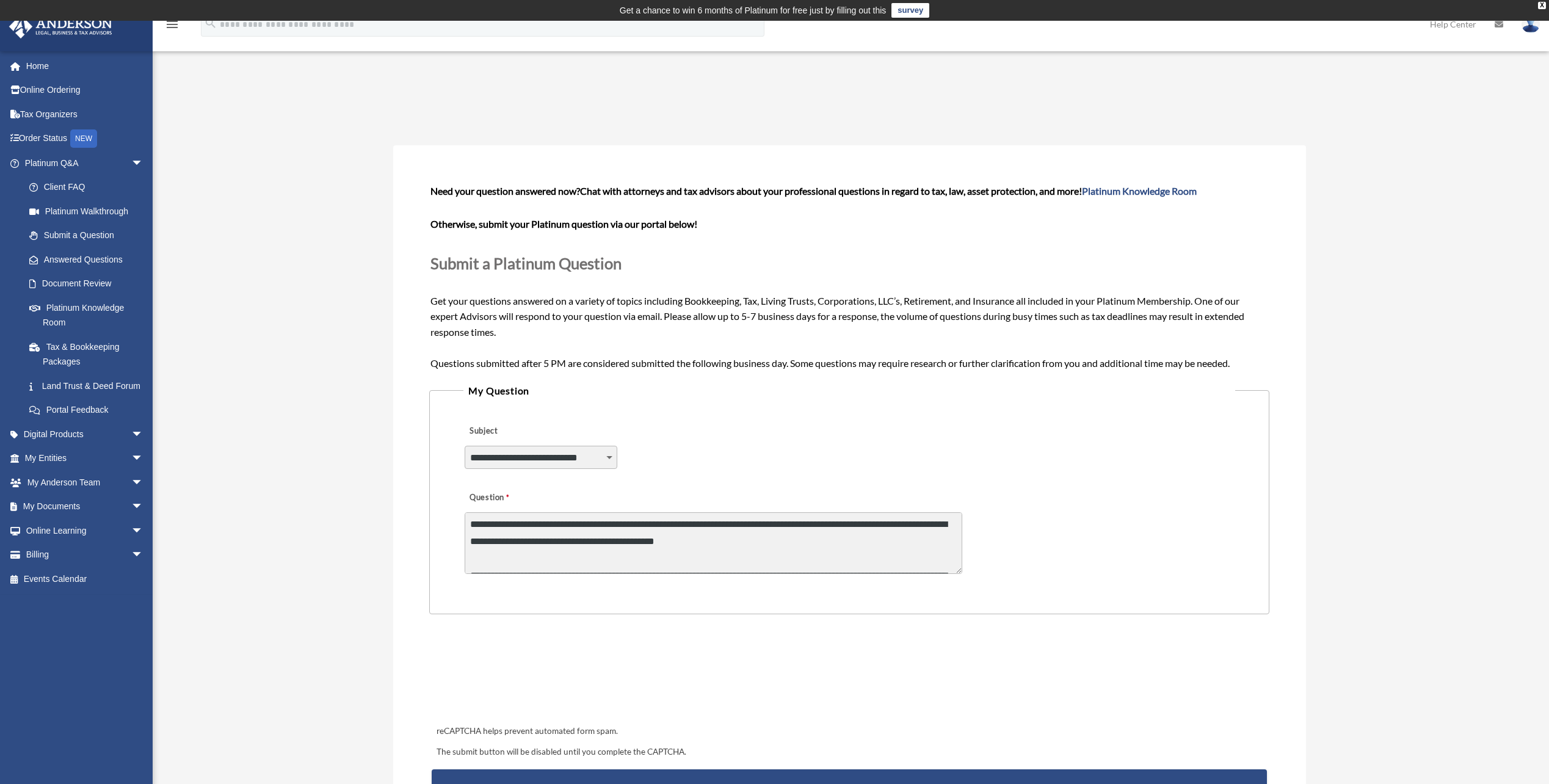
scroll to position [120, 0]
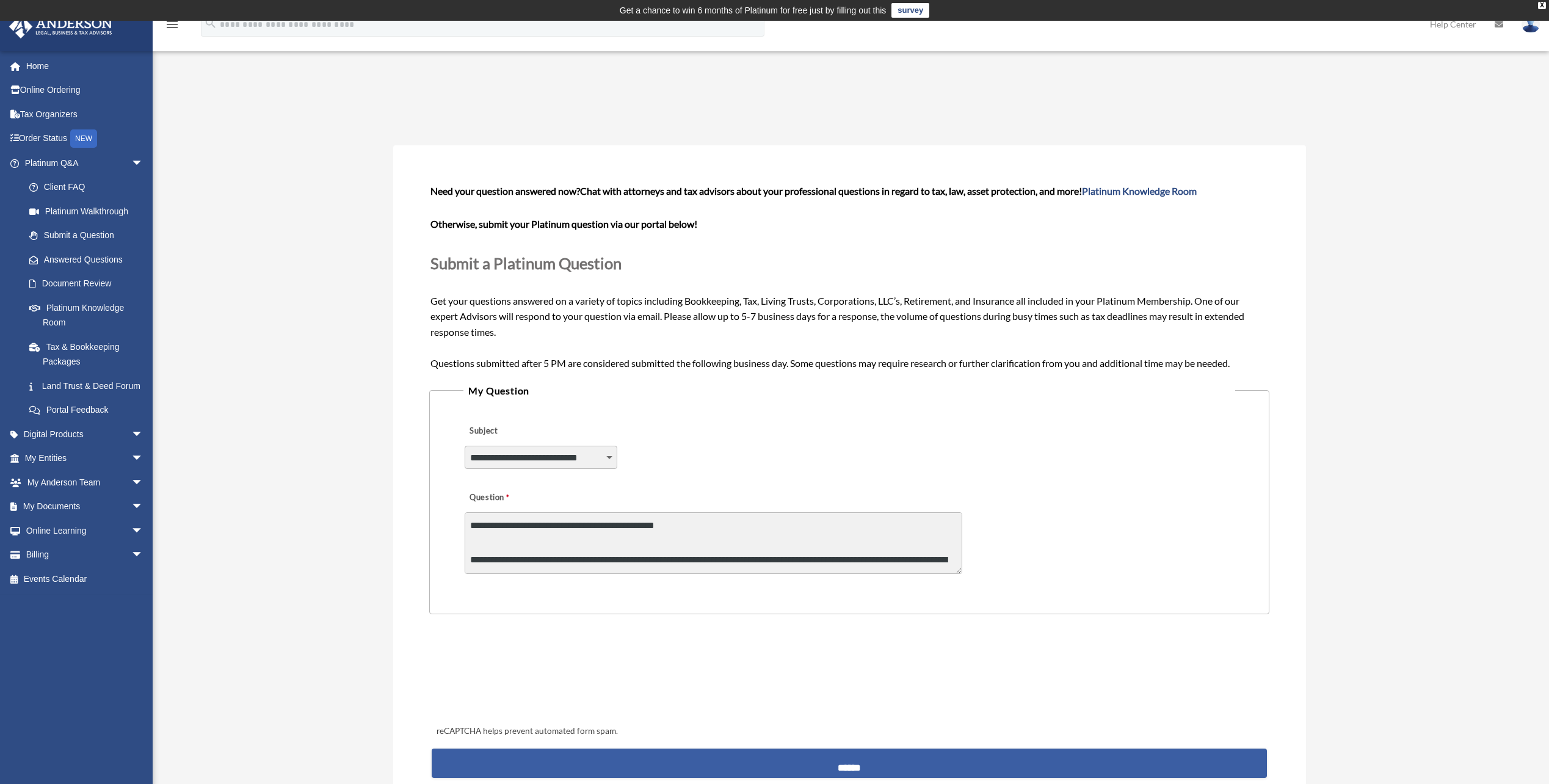
click at [897, 754] on input "******" at bounding box center [849, 763] width 835 height 29
